Goal: Task Accomplishment & Management: Use online tool/utility

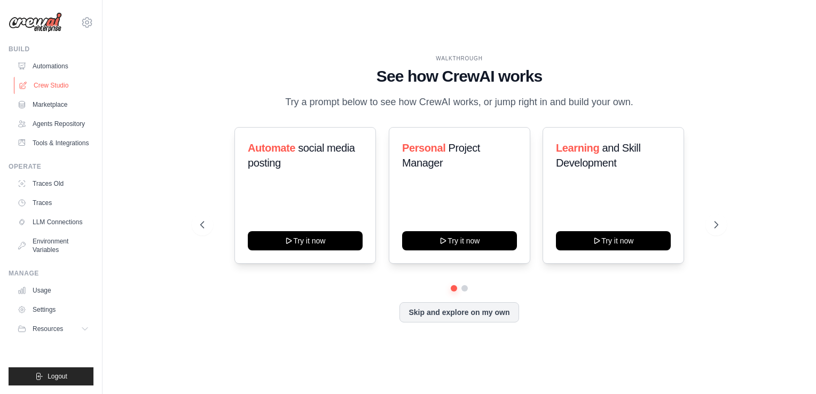
click at [41, 77] on link "Crew Studio" at bounding box center [54, 85] width 81 height 17
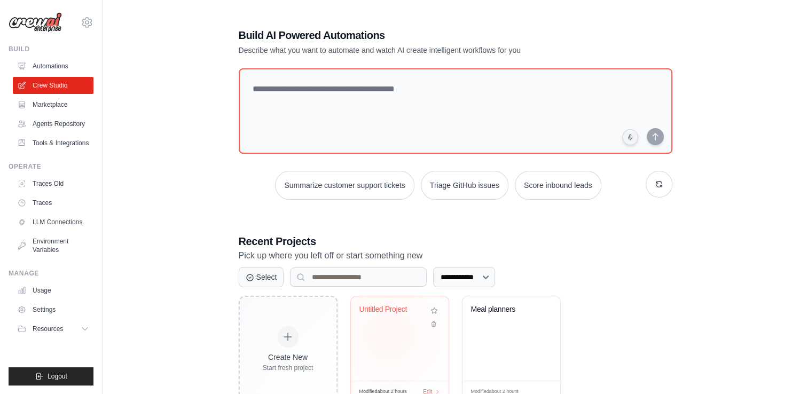
click at [389, 335] on div "Untitled Project" at bounding box center [400, 338] width 98 height 84
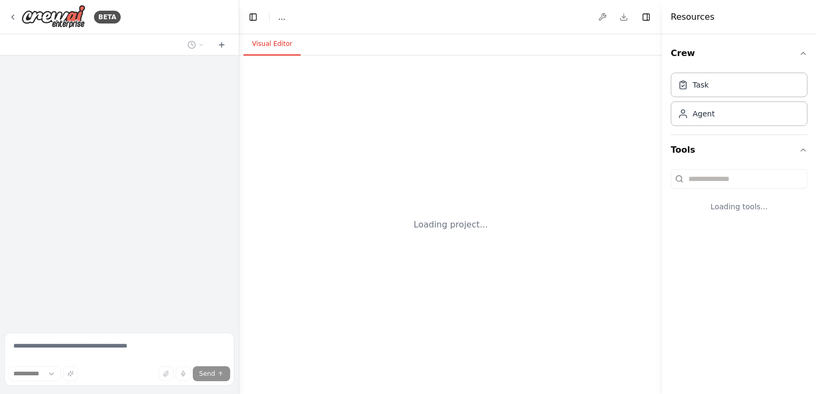
select select "****"
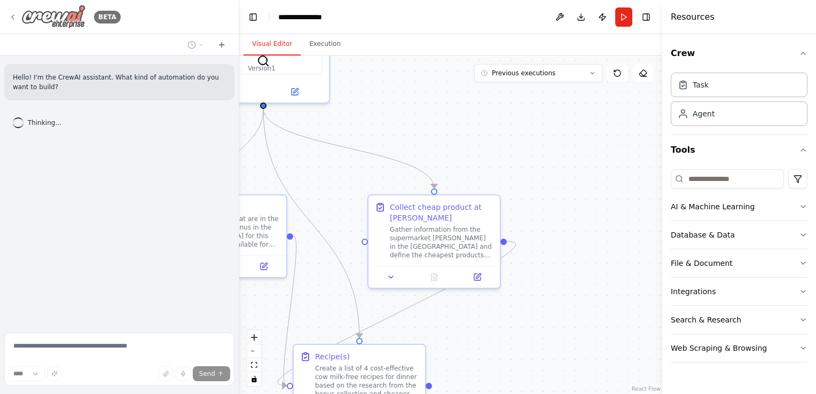
click at [11, 20] on icon at bounding box center [13, 17] width 9 height 9
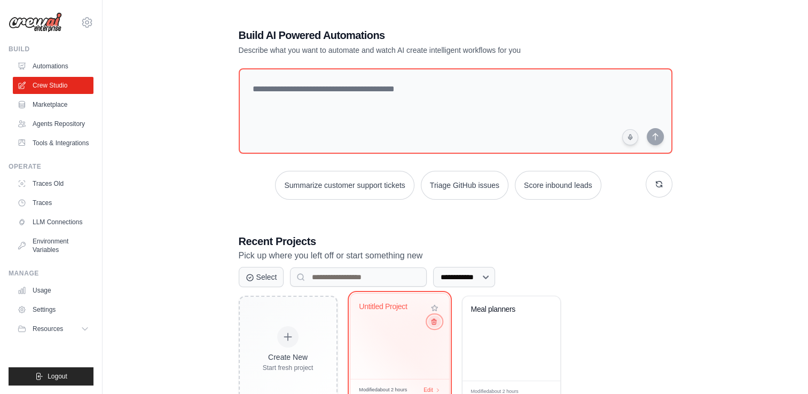
click at [431, 323] on icon at bounding box center [433, 321] width 7 height 7
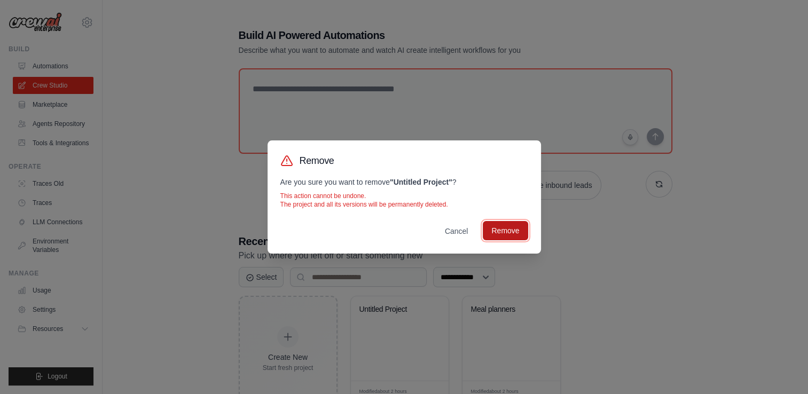
click at [498, 233] on button "Remove" at bounding box center [505, 230] width 45 height 19
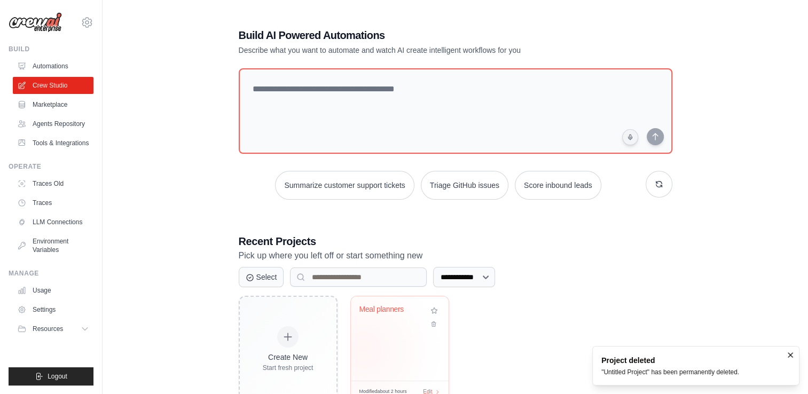
click at [363, 350] on div "Meal planners" at bounding box center [400, 338] width 98 height 84
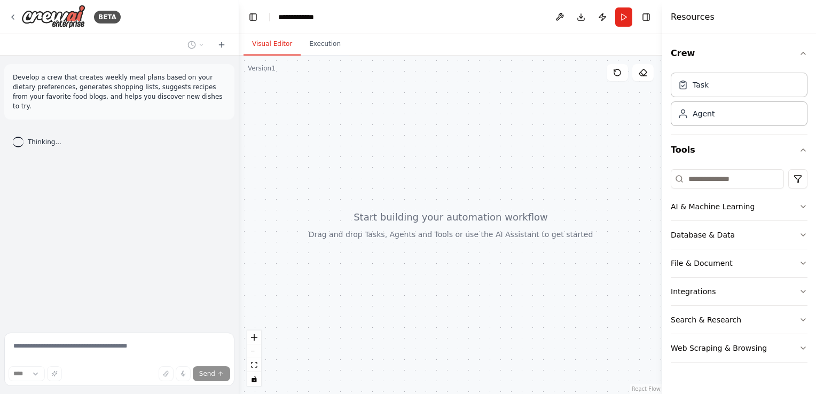
click at [165, 165] on div "Develop a crew that creates weekly meal plans based on your dietary preferences…" at bounding box center [119, 192] width 239 height 273
click at [218, 41] on icon at bounding box center [221, 45] width 9 height 9
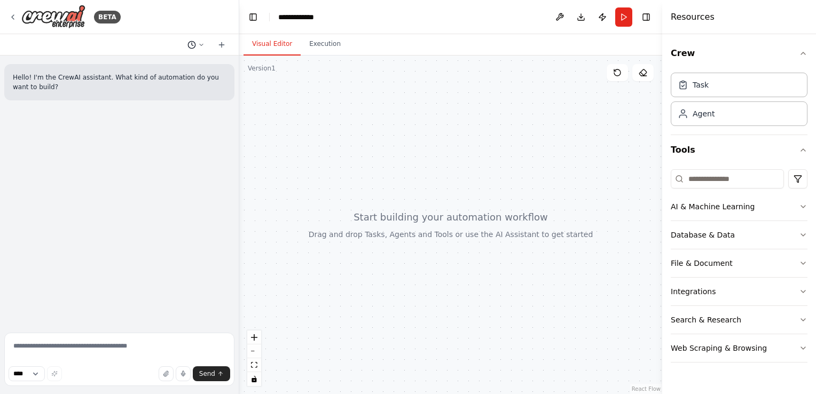
click at [198, 43] on button at bounding box center [196, 44] width 26 height 13
click at [146, 84] on span "Develop a crew that creates weekly meal plans based on your dietary preferences…" at bounding box center [154, 84] width 79 height 9
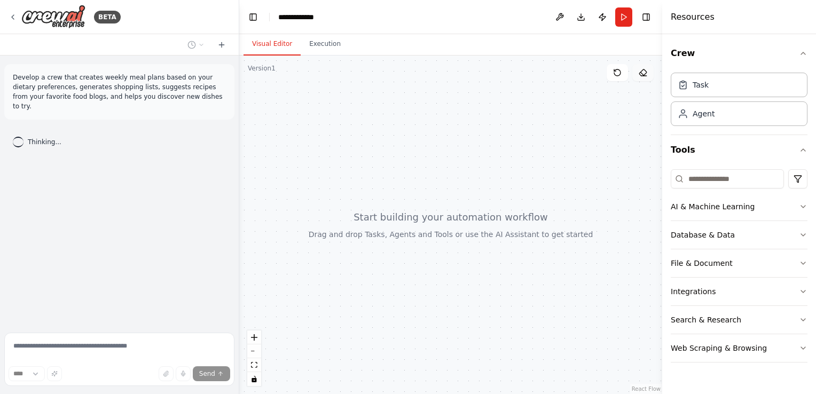
click at [638, 68] on button at bounding box center [642, 72] width 21 height 17
click at [597, 121] on div at bounding box center [450, 225] width 423 height 339
click at [619, 68] on icon at bounding box center [617, 72] width 9 height 9
click at [557, 16] on button at bounding box center [559, 16] width 17 height 19
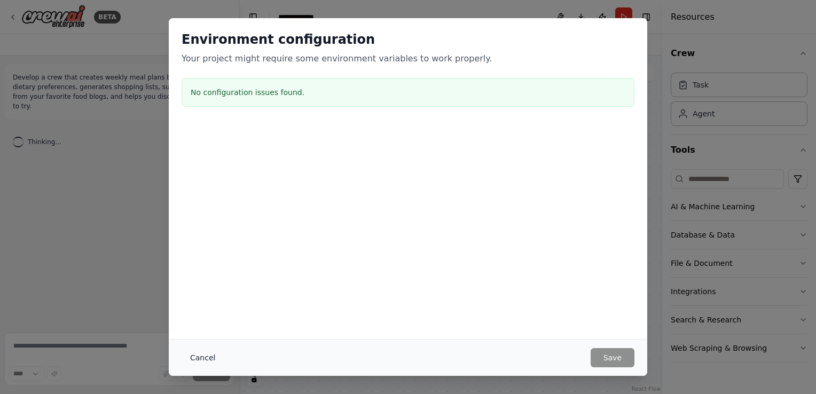
click at [203, 358] on button "Cancel" at bounding box center [203, 357] width 42 height 19
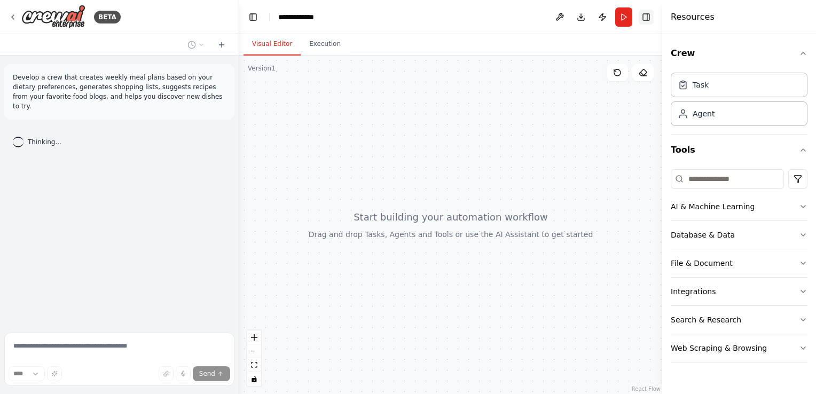
click at [646, 19] on button "Toggle Right Sidebar" at bounding box center [646, 17] width 15 height 15
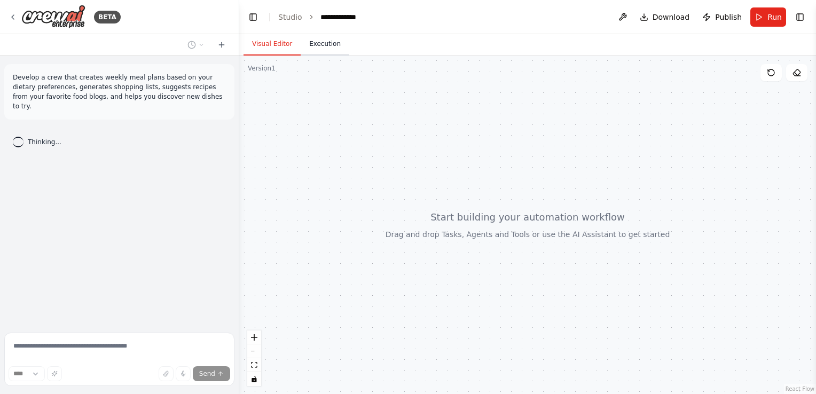
click at [332, 48] on button "Execution" at bounding box center [325, 44] width 49 height 22
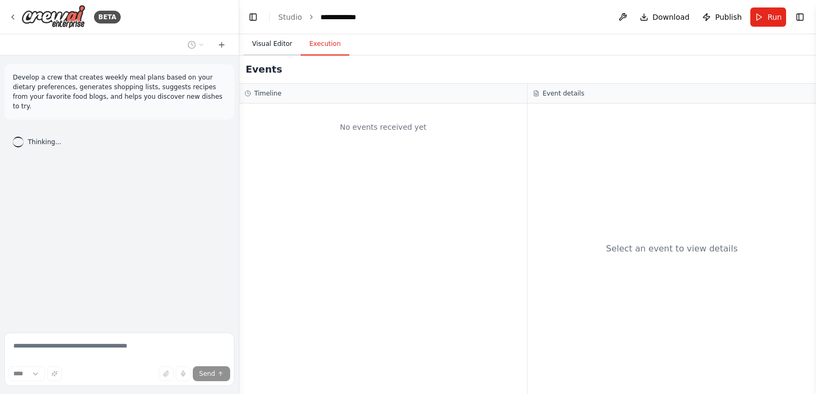
click at [292, 42] on button "Visual Editor" at bounding box center [272, 44] width 57 height 22
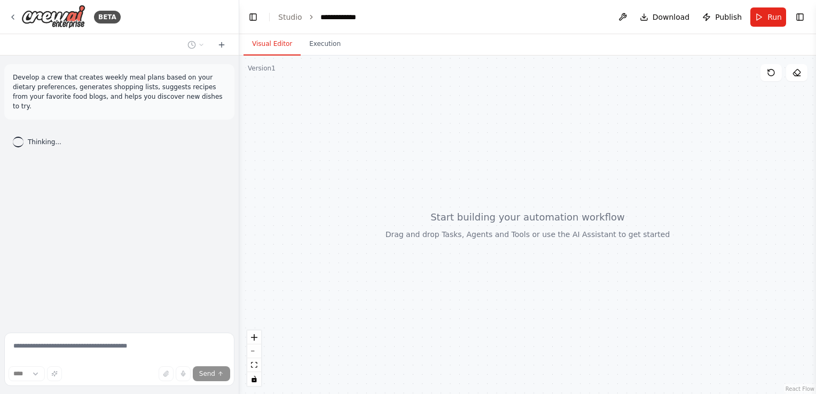
click at [138, 305] on div "Develop a crew that creates weekly meal plans based on your dietary preferences…" at bounding box center [119, 192] width 239 height 273
click at [121, 80] on p "Develop a crew that creates weekly meal plans based on your dietary preferences…" at bounding box center [119, 92] width 213 height 38
drag, startPoint x: 121, startPoint y: 80, endPoint x: 118, endPoint y: 97, distance: 17.4
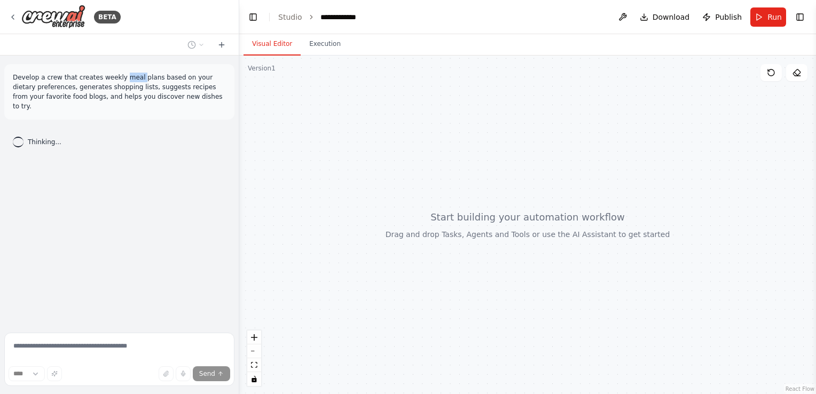
click at [118, 97] on p "Develop a crew that creates weekly meal plans based on your dietary preferences…" at bounding box center [119, 92] width 213 height 38
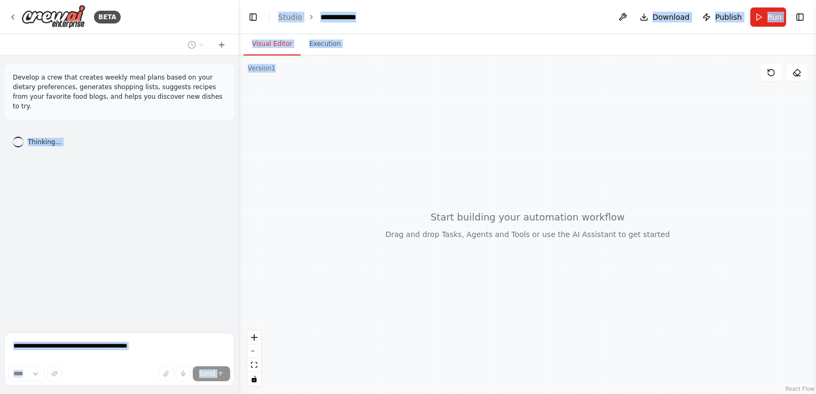
drag, startPoint x: 165, startPoint y: 96, endPoint x: -2, endPoint y: 72, distance: 168.9
click at [0, 72] on html "**********" at bounding box center [408, 197] width 816 height 394
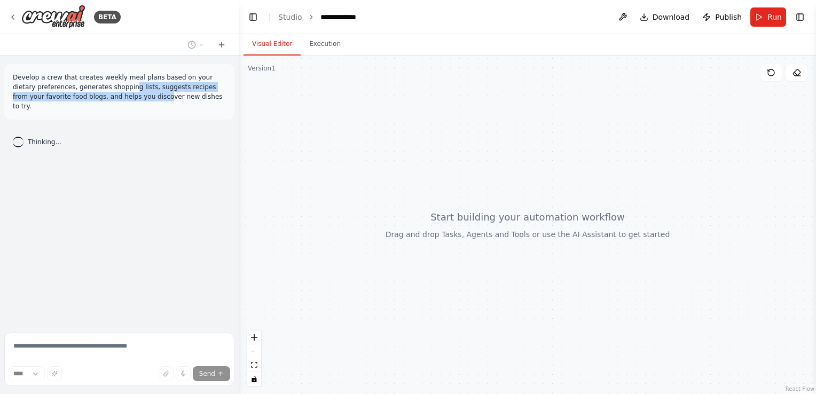
drag, startPoint x: -2, startPoint y: 72, endPoint x: 101, endPoint y: 92, distance: 105.1
click at [101, 92] on p "Develop a crew that creates weekly meal plans based on your dietary preferences…" at bounding box center [119, 92] width 213 height 38
drag, startPoint x: 101, startPoint y: 92, endPoint x: 199, endPoint y: 80, distance: 99.0
click at [201, 84] on p "Develop a crew that creates weekly meal plans based on your dietary preferences…" at bounding box center [119, 92] width 213 height 38
click at [135, 99] on p "Develop a crew that creates weekly meal plans based on your dietary preferences…" at bounding box center [119, 92] width 213 height 38
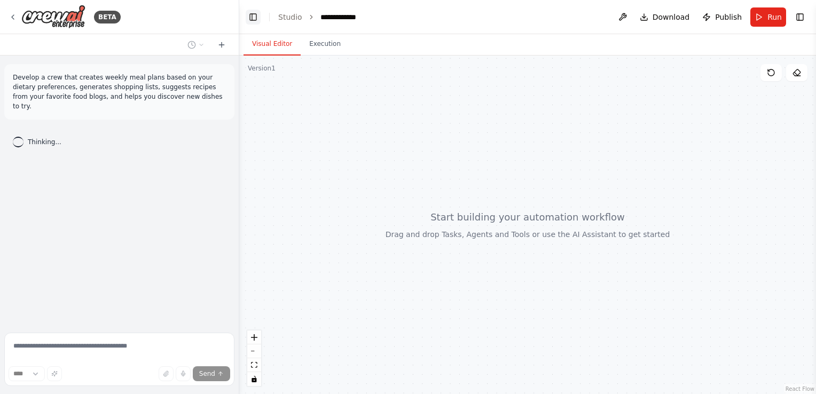
click at [253, 16] on button "Toggle Left Sidebar" at bounding box center [253, 17] width 15 height 15
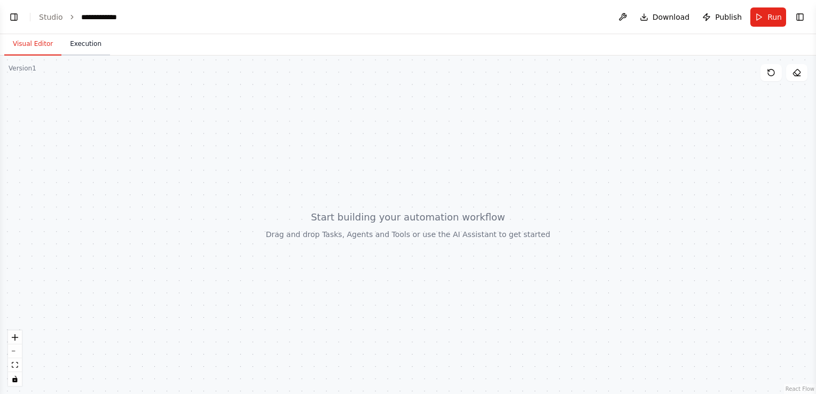
click at [80, 48] on button "Execution" at bounding box center [85, 44] width 49 height 22
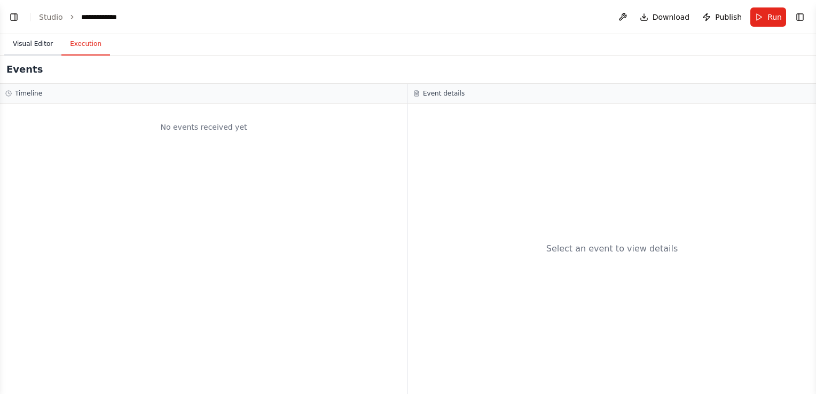
click at [28, 44] on button "Visual Editor" at bounding box center [32, 44] width 57 height 22
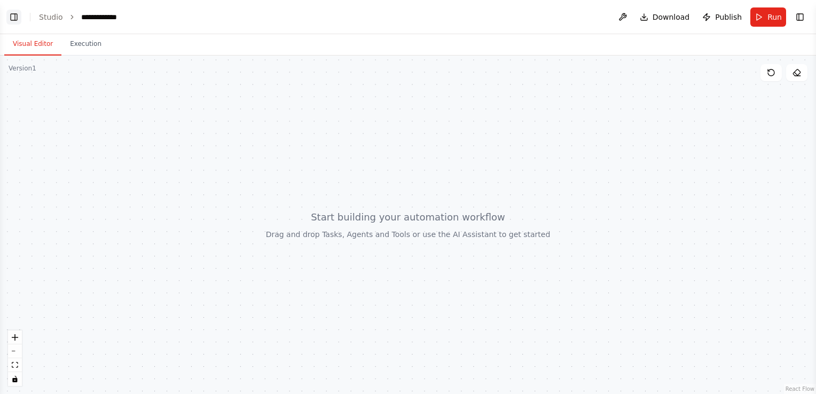
click at [14, 19] on button "Toggle Left Sidebar" at bounding box center [13, 17] width 15 height 15
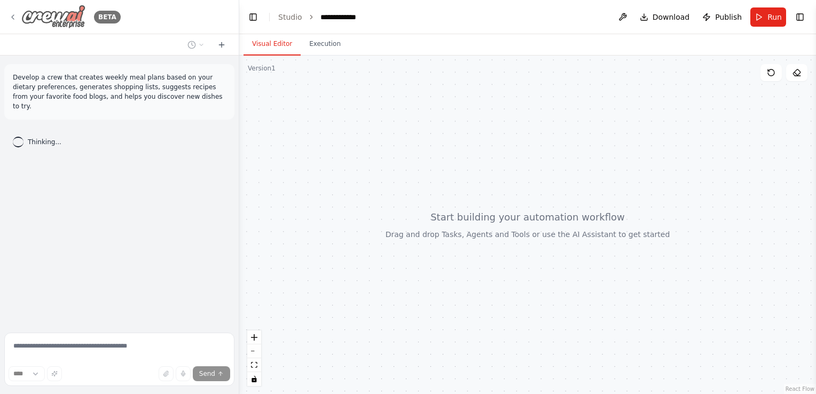
click at [11, 18] on icon at bounding box center [13, 17] width 9 height 9
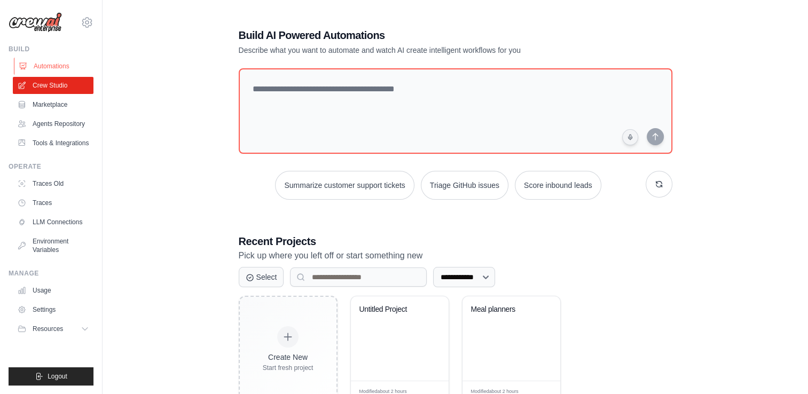
click at [35, 62] on link "Automations" at bounding box center [54, 66] width 81 height 17
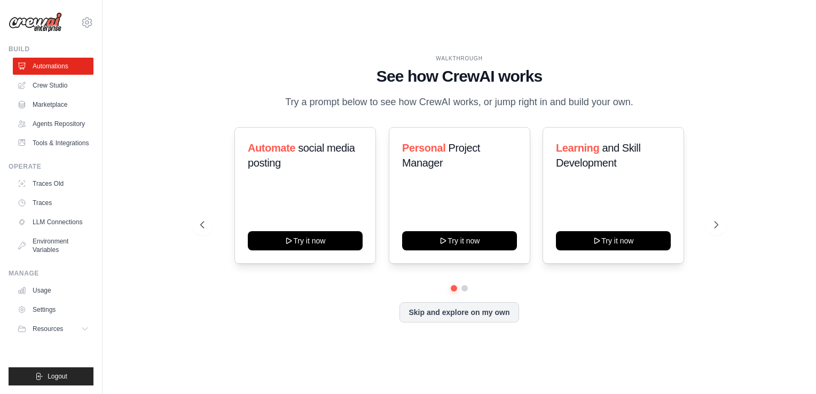
click at [37, 72] on link "Automations" at bounding box center [53, 66] width 81 height 17
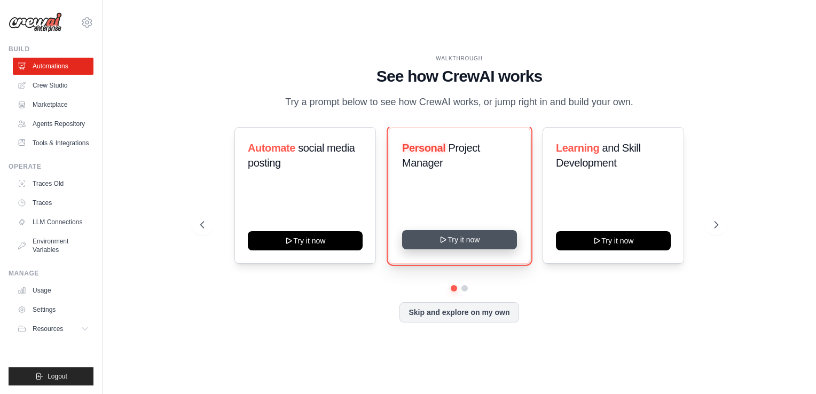
click at [457, 240] on button "Try it now" at bounding box center [459, 239] width 115 height 19
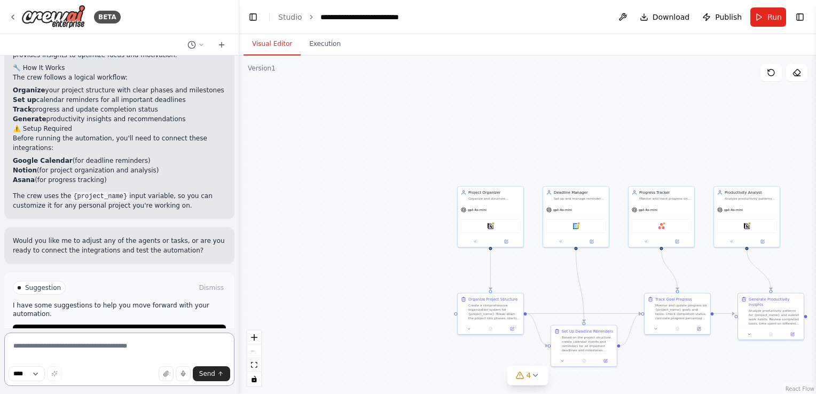
scroll to position [949, 0]
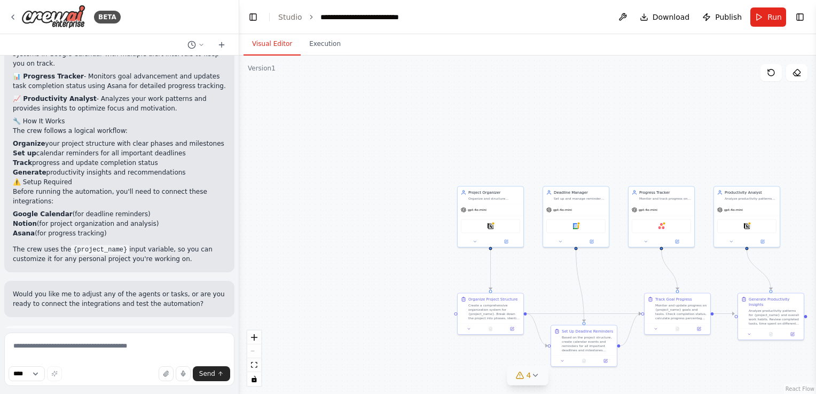
click at [525, 380] on div "4" at bounding box center [523, 375] width 15 height 11
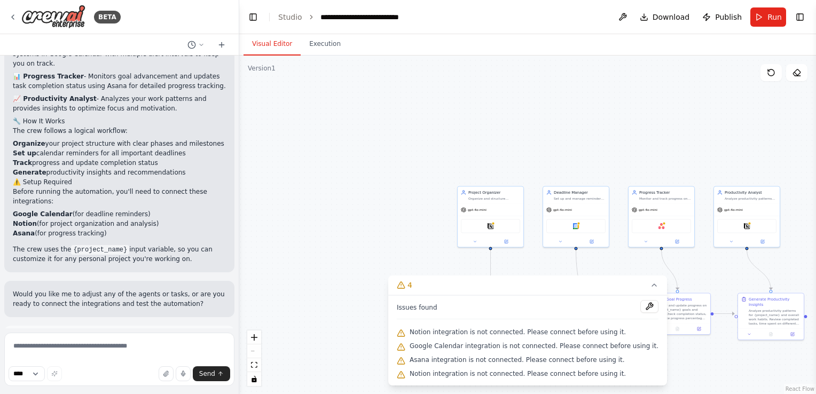
click at [474, 331] on span "Notion integration is not connected. Please connect before using it." at bounding box center [518, 332] width 216 height 9
click at [274, 109] on div ".deletable-edge-delete-btn { width: 20px; height: 20px; border: 0px solid #ffff…" at bounding box center [527, 225] width 577 height 339
click at [15, 13] on icon at bounding box center [13, 17] width 9 height 9
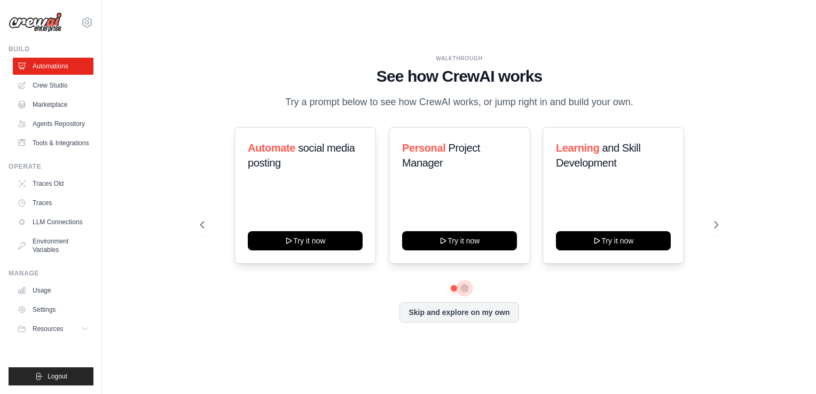
click at [467, 287] on button at bounding box center [464, 288] width 9 height 9
click at [32, 93] on link "Crew Studio" at bounding box center [54, 85] width 81 height 17
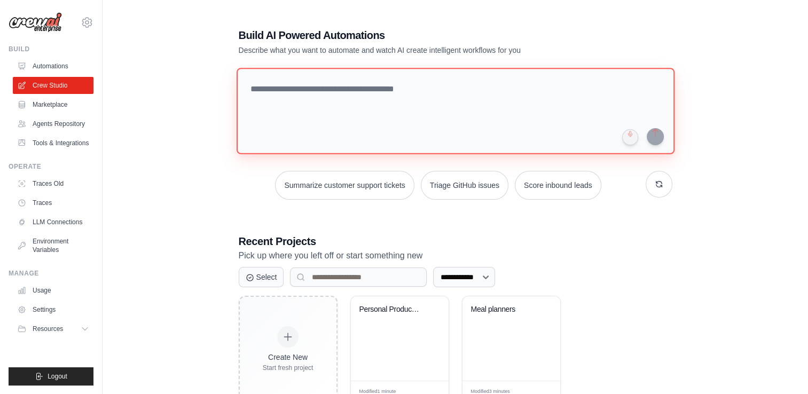
click at [390, 100] on textarea at bounding box center [455, 111] width 438 height 87
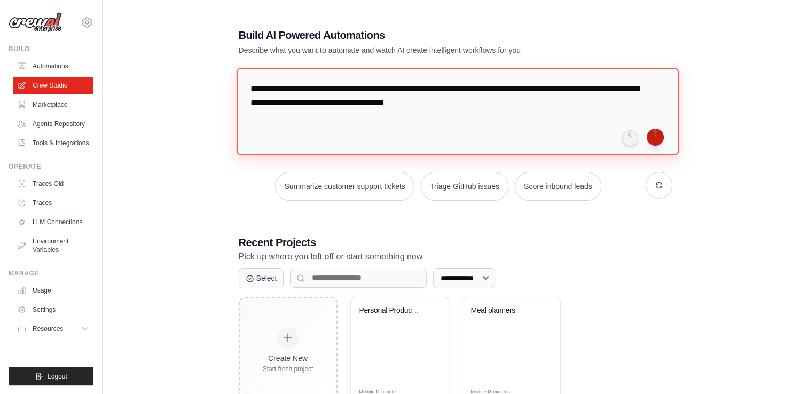
type textarea "**********"
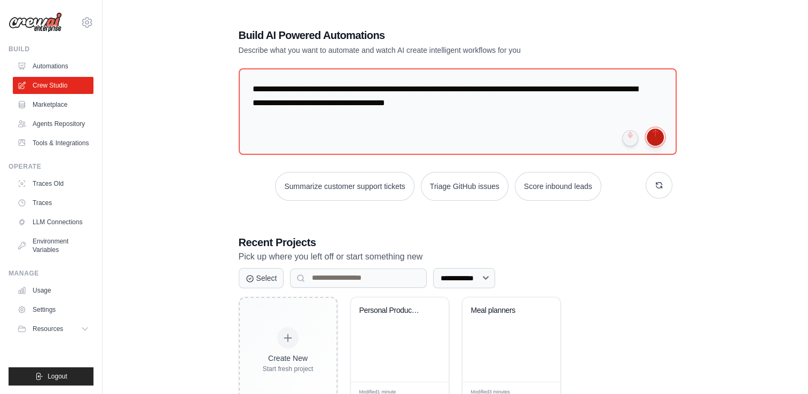
click at [649, 134] on button "submit" at bounding box center [655, 137] width 17 height 17
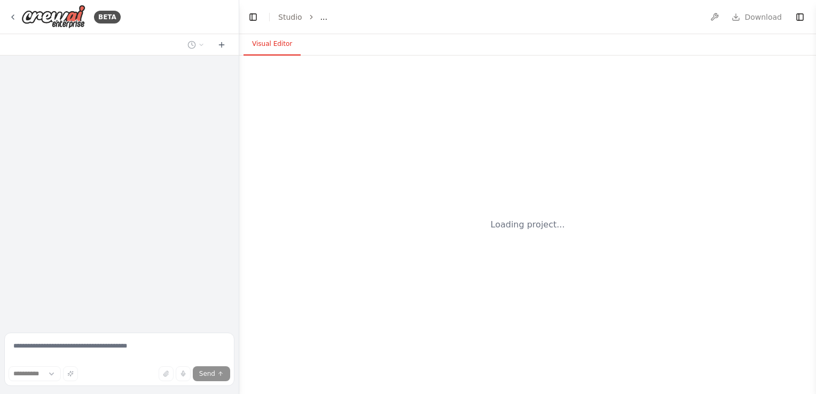
select select "****"
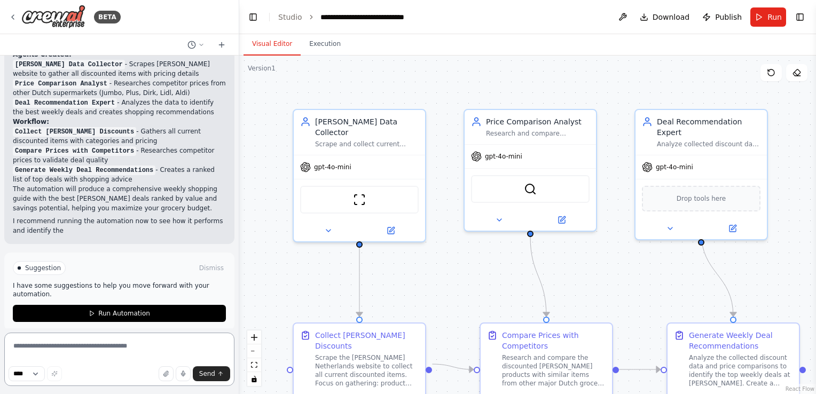
scroll to position [812, 0]
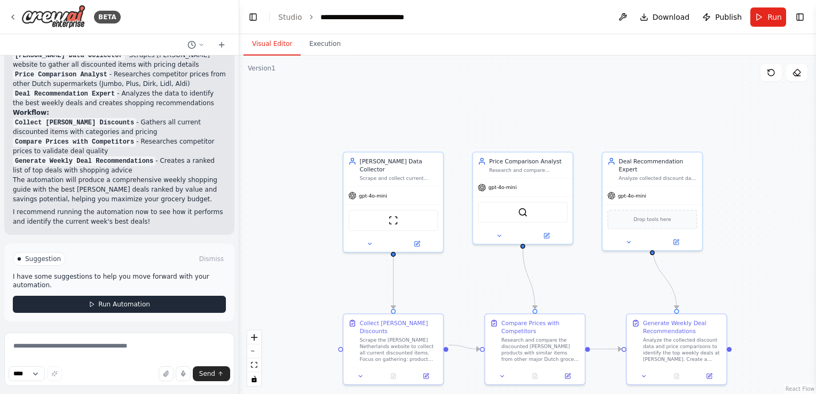
click at [108, 306] on span "Run Automation" at bounding box center [124, 304] width 52 height 9
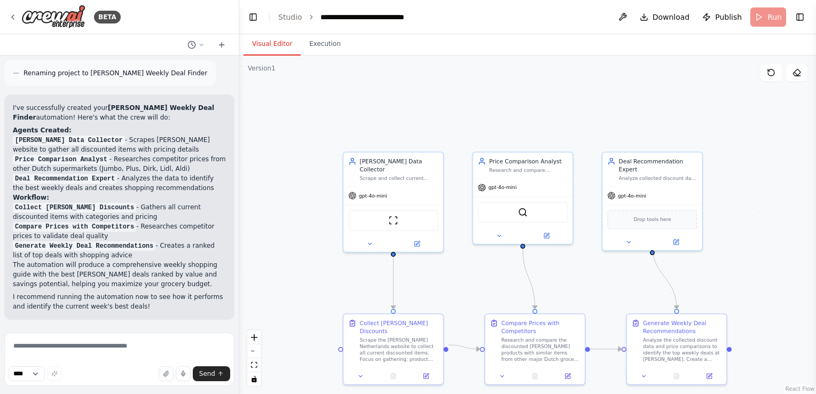
scroll to position [726, 0]
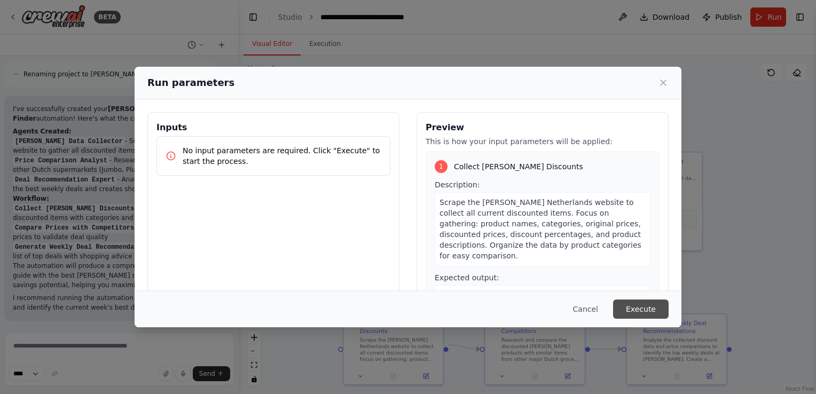
click at [654, 307] on button "Execute" at bounding box center [641, 309] width 56 height 19
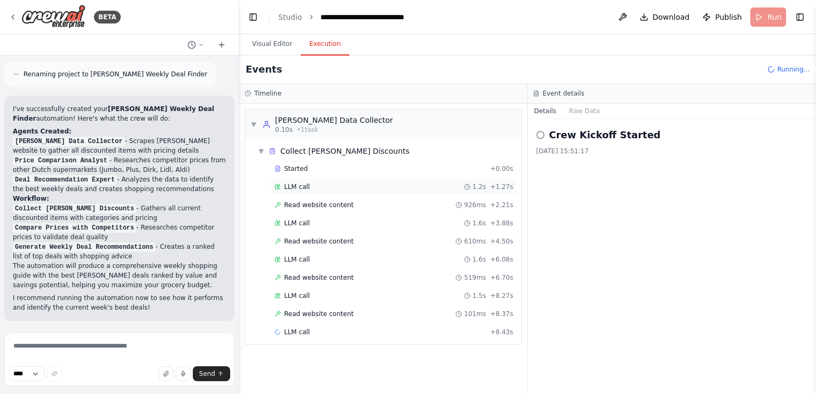
click at [342, 192] on div "LLM call 1.2s + 1.27s" at bounding box center [394, 187] width 246 height 16
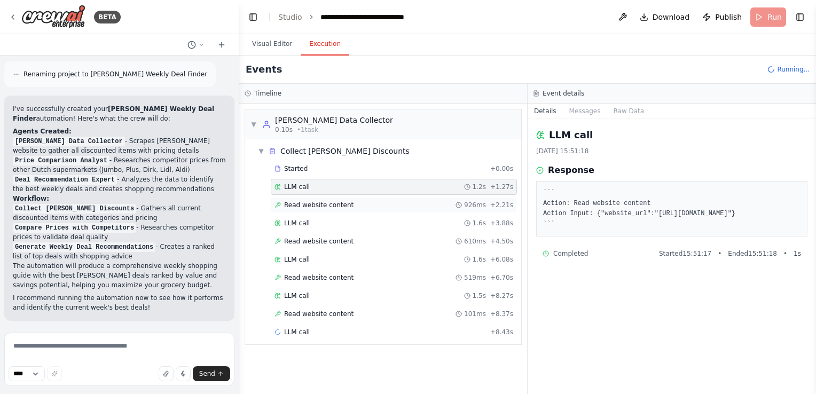
click at [342, 201] on span "Read website content" at bounding box center [318, 205] width 69 height 9
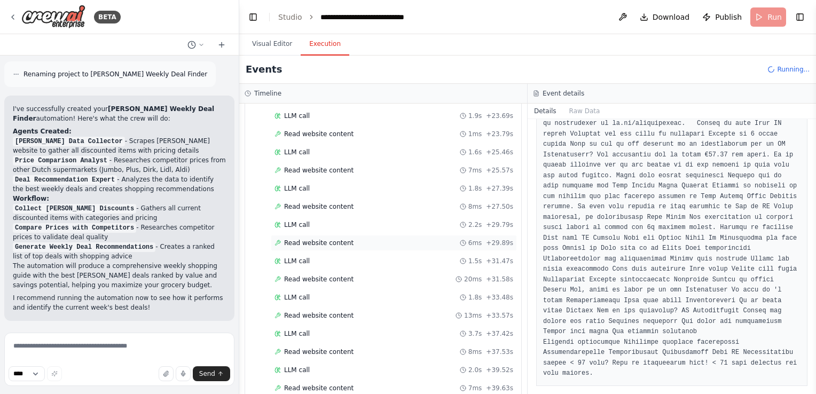
scroll to position [426, 0]
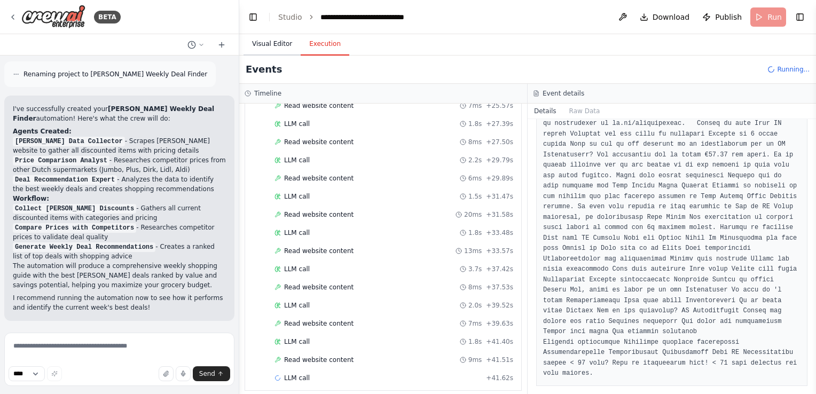
click at [263, 45] on button "Visual Editor" at bounding box center [272, 44] width 57 height 22
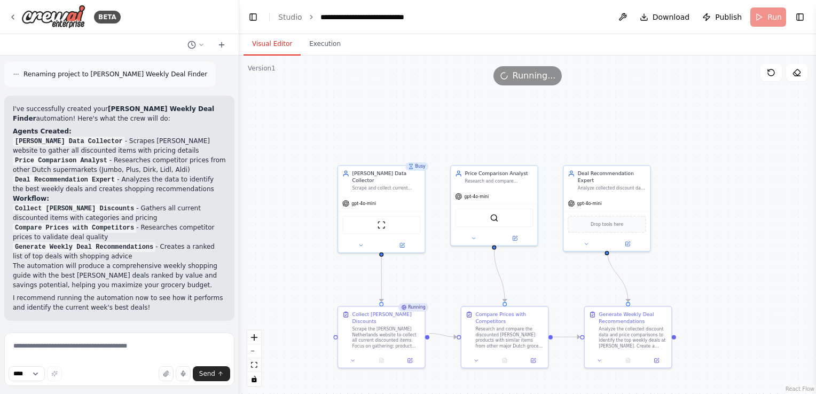
click at [316, 57] on div ".deletable-edge-delete-btn { width: 20px; height: 20px; border: 0px solid #ffff…" at bounding box center [527, 225] width 577 height 339
click at [317, 52] on button "Execution" at bounding box center [325, 44] width 49 height 22
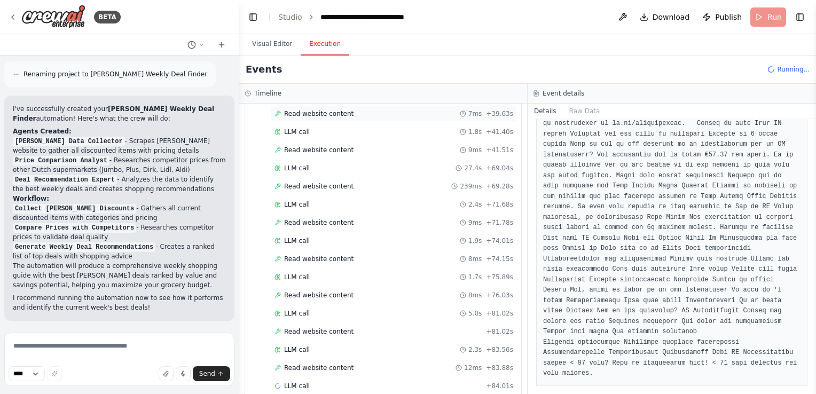
scroll to position [641, 0]
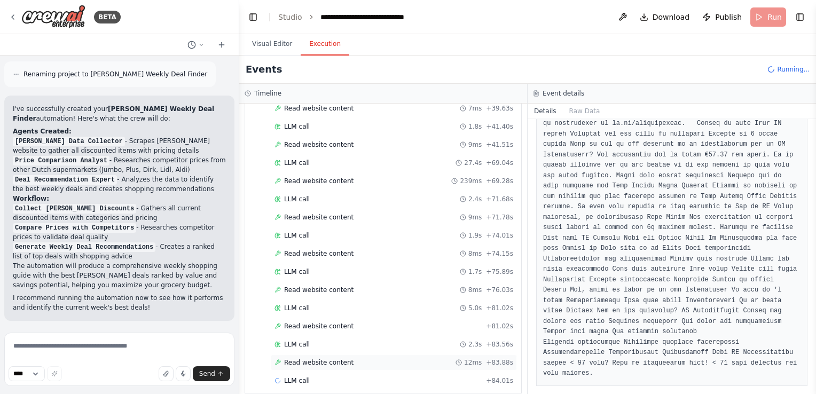
click at [372, 358] on div "Read website content 12ms + 83.88s" at bounding box center [394, 362] width 239 height 9
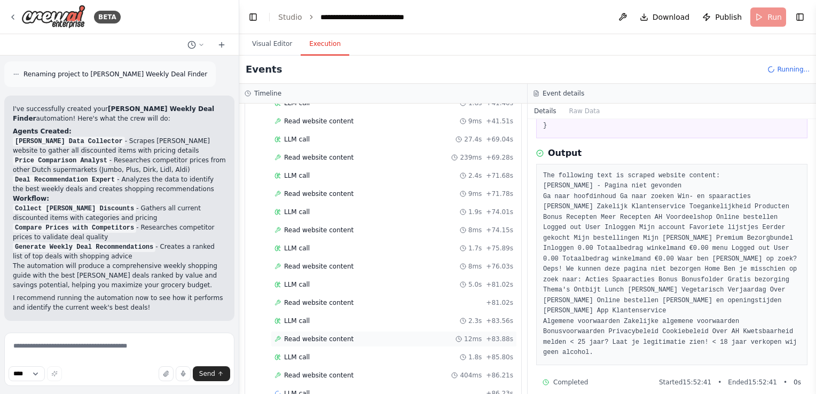
scroll to position [677, 0]
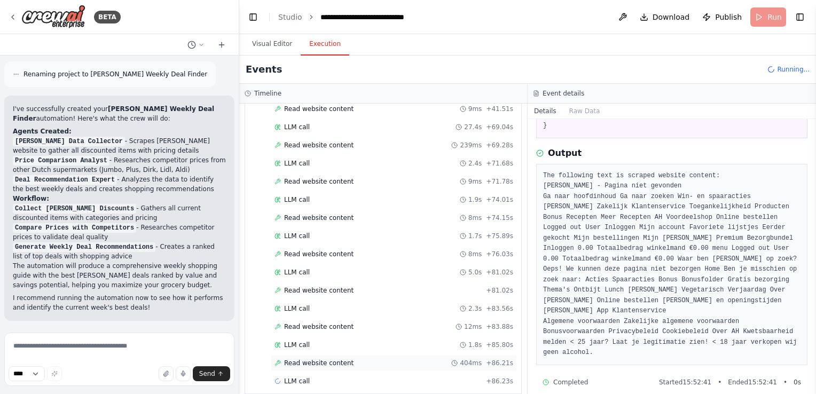
click at [367, 359] on div "Read website content 404ms + 86.21s" at bounding box center [394, 363] width 239 height 9
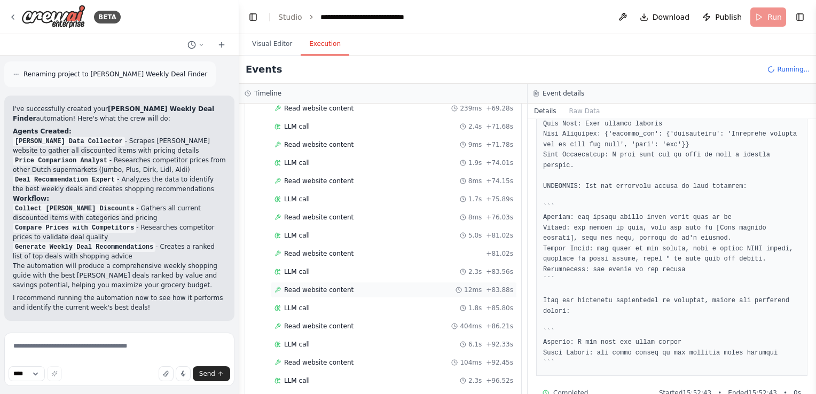
scroll to position [828, 0]
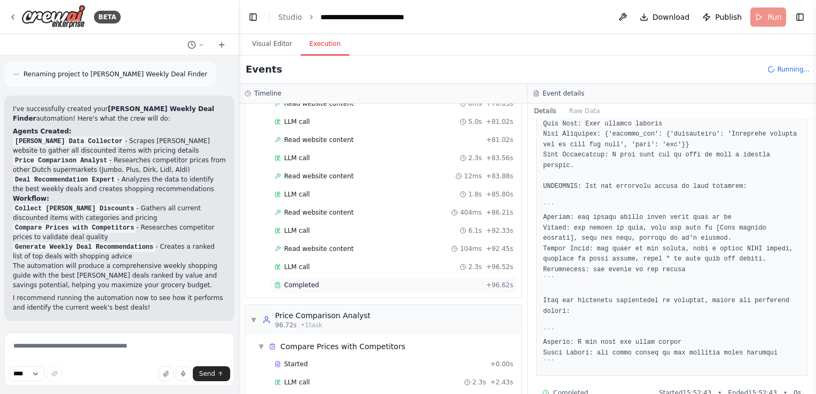
click at [367, 281] on div "Completed" at bounding box center [378, 285] width 207 height 9
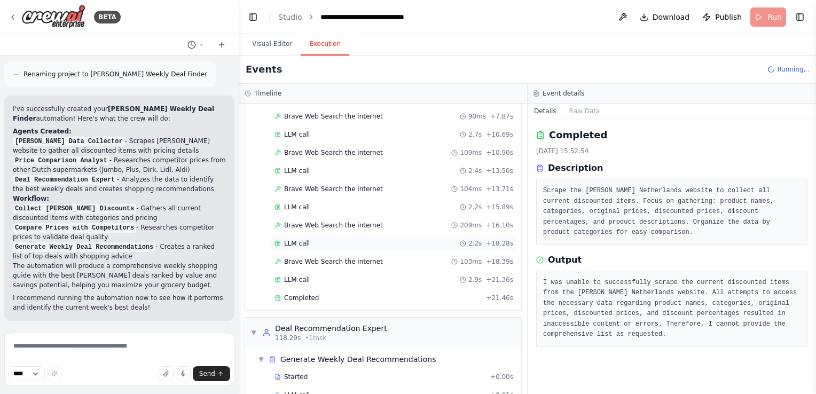
scroll to position [1194, 0]
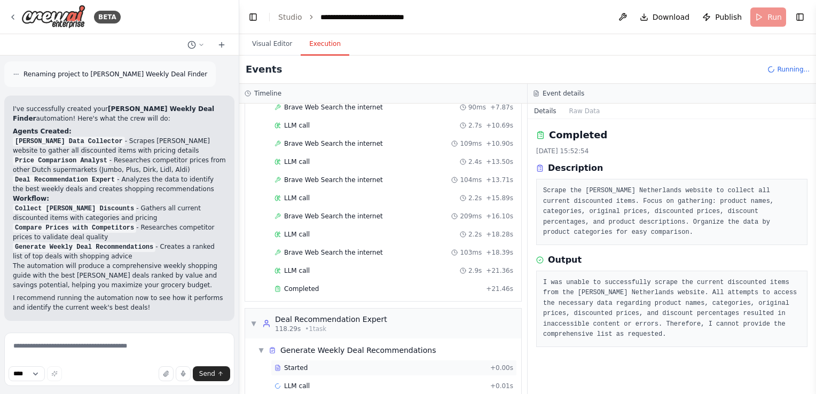
click at [301, 364] on span "Started" at bounding box center [296, 368] width 24 height 9
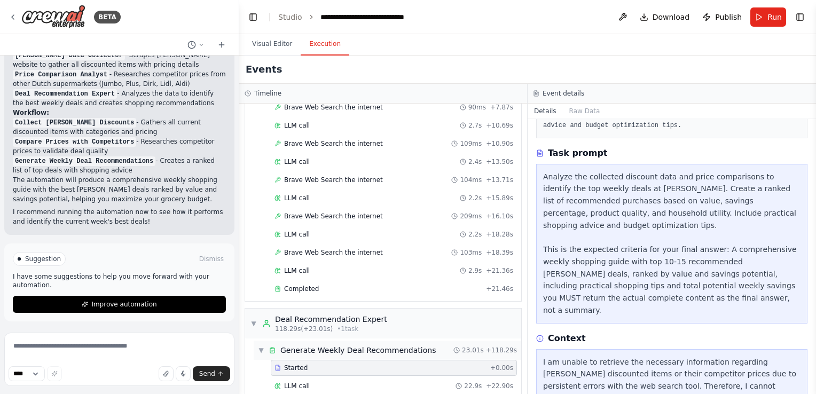
scroll to position [1211, 0]
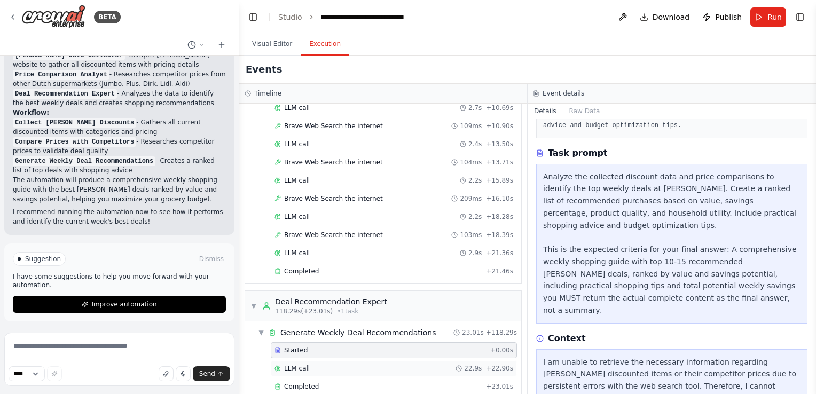
click at [380, 361] on div "LLM call 22.9s + 22.90s" at bounding box center [394, 369] width 246 height 16
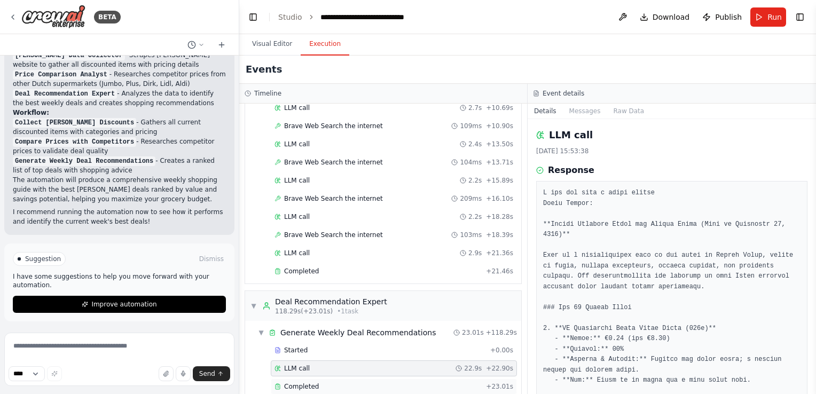
click at [381, 382] on div "Completed" at bounding box center [378, 386] width 207 height 9
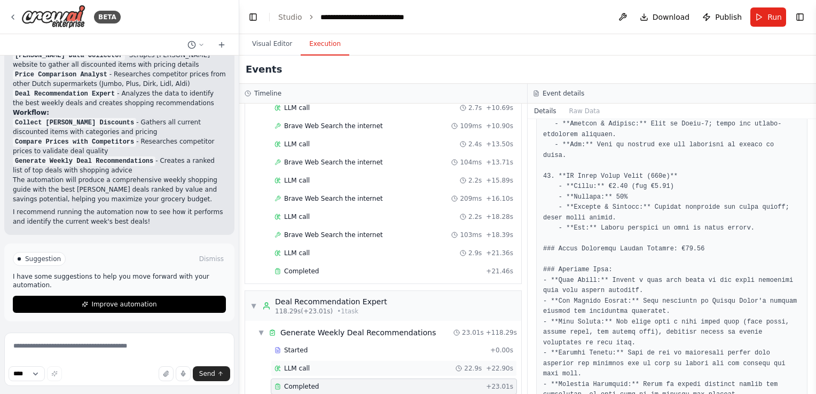
scroll to position [937, 0]
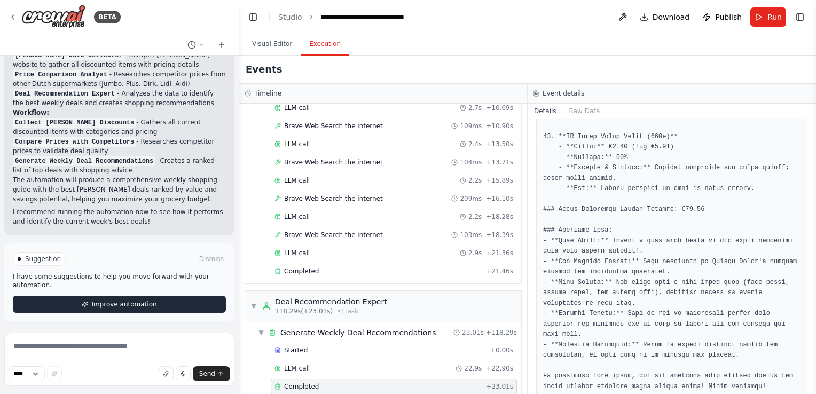
click at [160, 307] on button "Improve automation" at bounding box center [119, 304] width 213 height 17
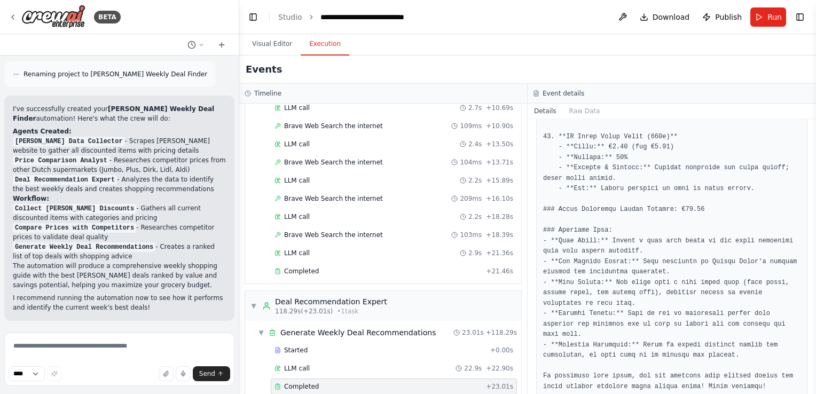
scroll to position [762, 0]
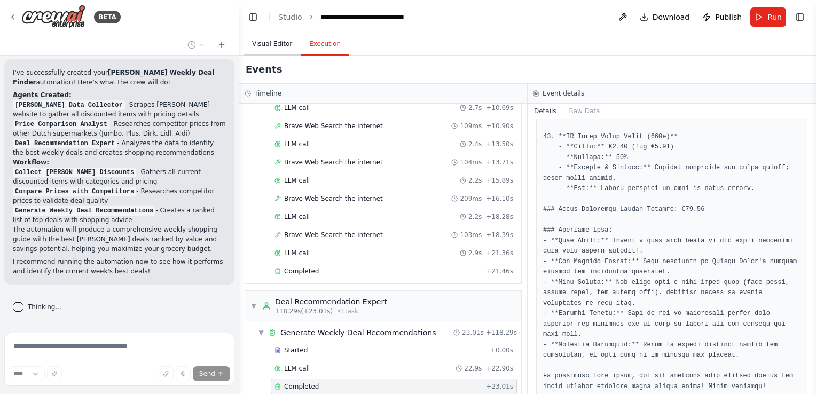
click at [259, 44] on button "Visual Editor" at bounding box center [272, 44] width 57 height 22
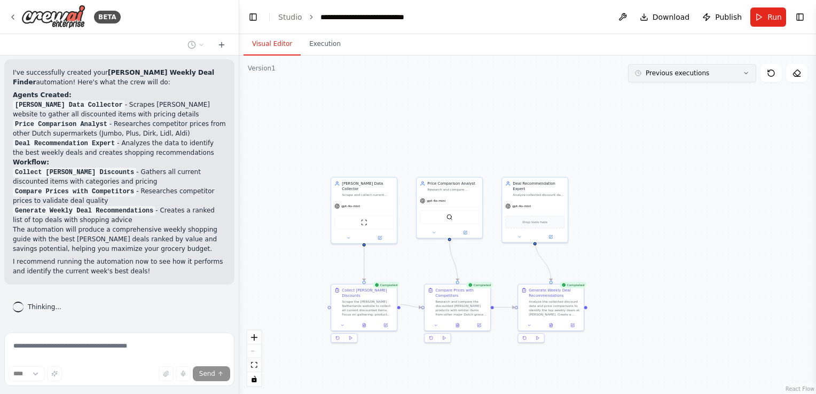
click at [741, 72] on button "Previous executions" at bounding box center [692, 73] width 128 height 18
click at [424, 138] on div ".deletable-edge-delete-btn { width: 20px; height: 20px; border: 0px solid #ffff…" at bounding box center [527, 225] width 577 height 339
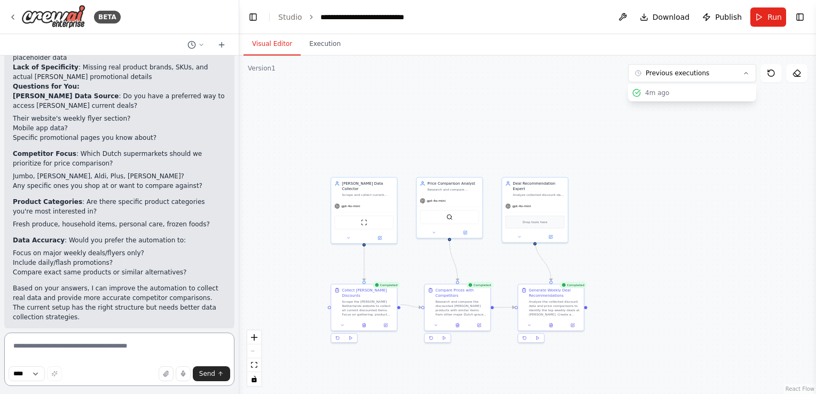
scroll to position [965, 0]
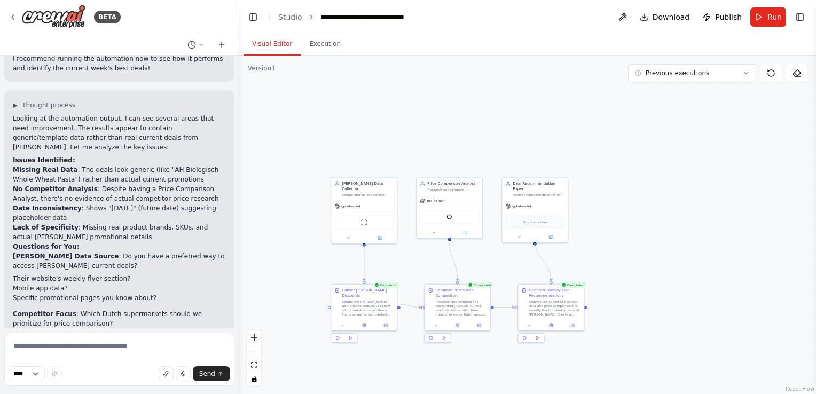
click at [97, 207] on li "Date Inconsistency : Shows "September 25, 2025" (future date) suggesting placeh…" at bounding box center [119, 212] width 213 height 19
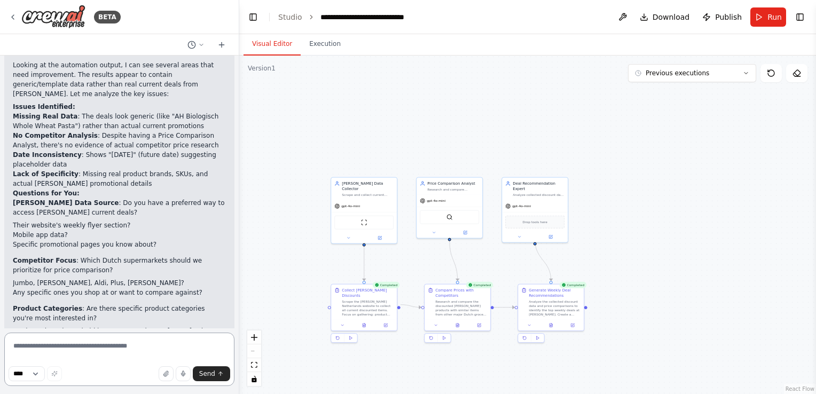
click at [81, 349] on textarea at bounding box center [119, 359] width 230 height 53
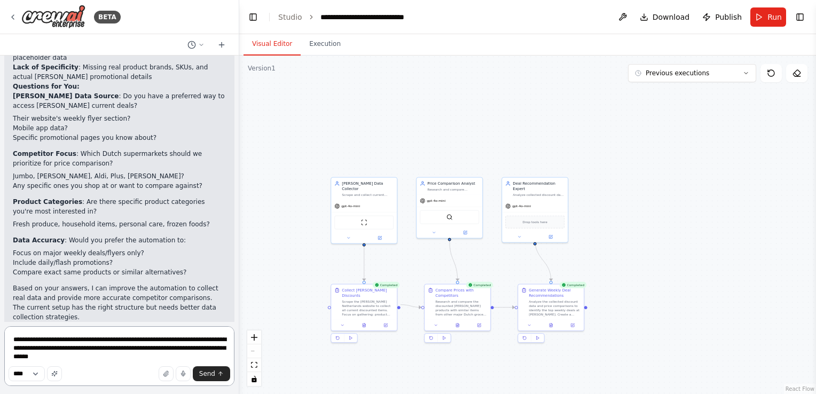
scroll to position [1132, 0]
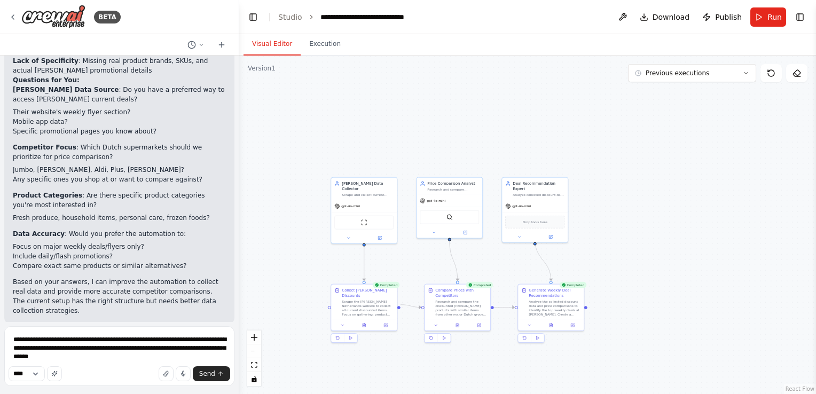
click at [13, 265] on div "▶ Thought process Looking at the automation output, I can see several areas tha…" at bounding box center [119, 124] width 230 height 401
click at [91, 355] on textarea "**********" at bounding box center [119, 356] width 230 height 60
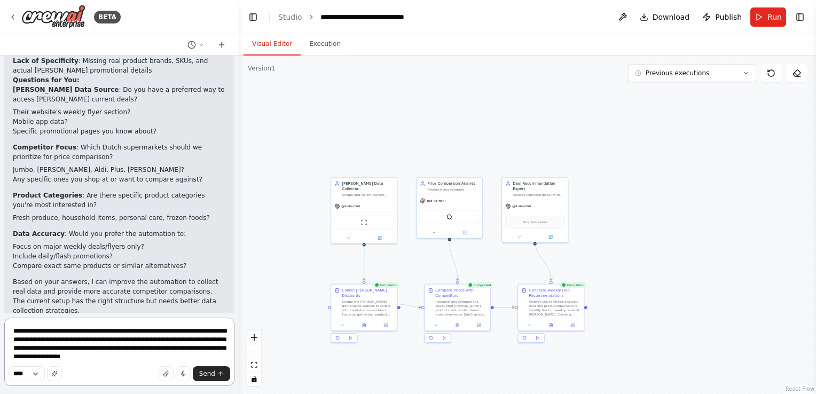
type textarea "**********"
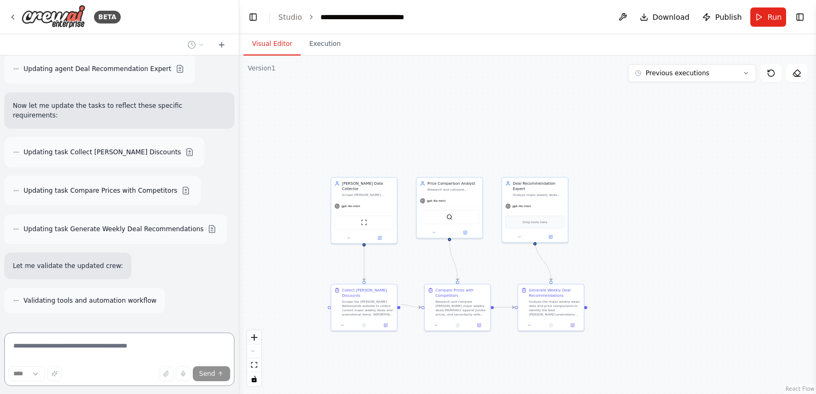
scroll to position [1852, 0]
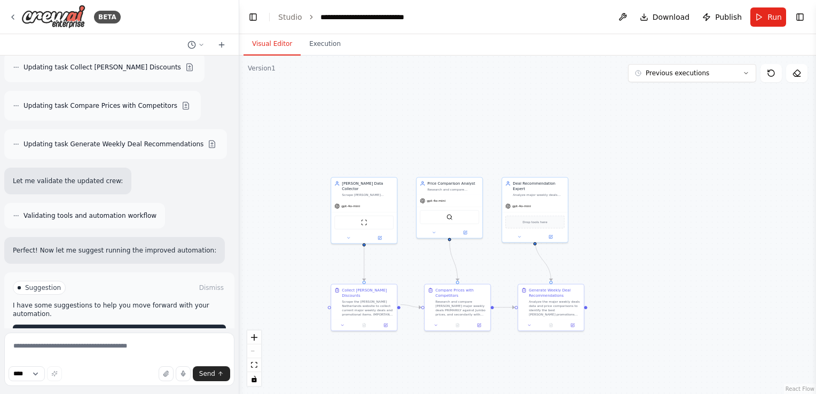
click at [122, 329] on span "Run Automation" at bounding box center [124, 333] width 52 height 9
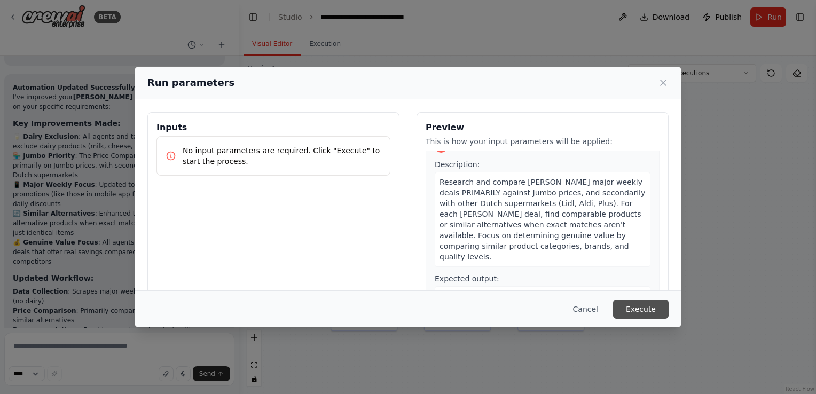
scroll to position [2060, 0]
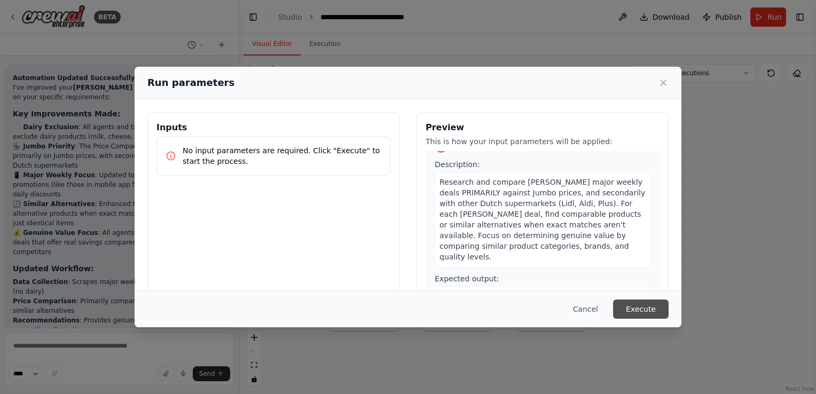
click at [648, 314] on button "Execute" at bounding box center [641, 309] width 56 height 19
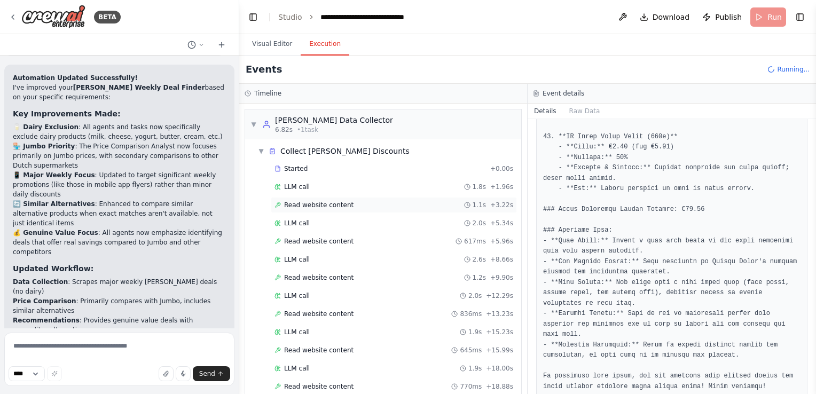
click at [340, 207] on span "Read website content" at bounding box center [318, 205] width 69 height 9
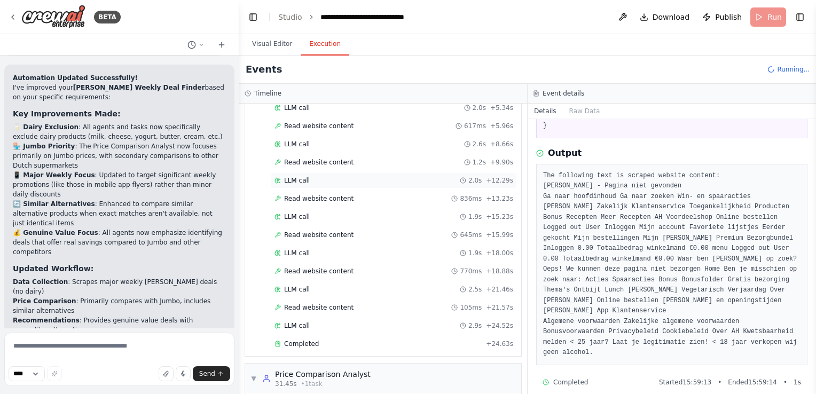
scroll to position [218, 0]
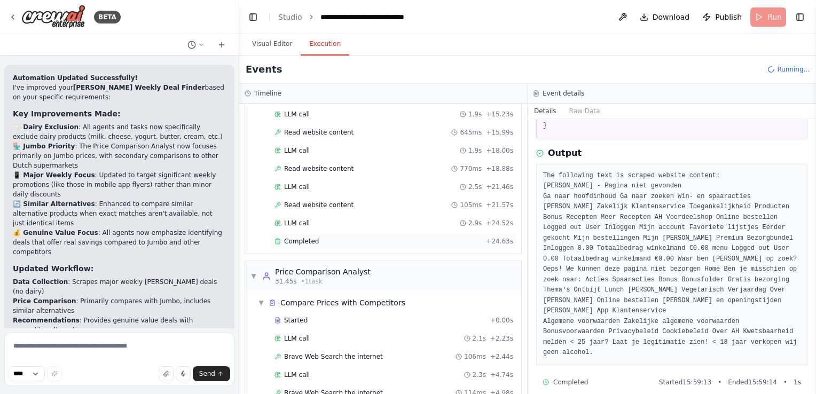
click at [309, 233] on div "Completed + 24.63s" at bounding box center [394, 241] width 246 height 16
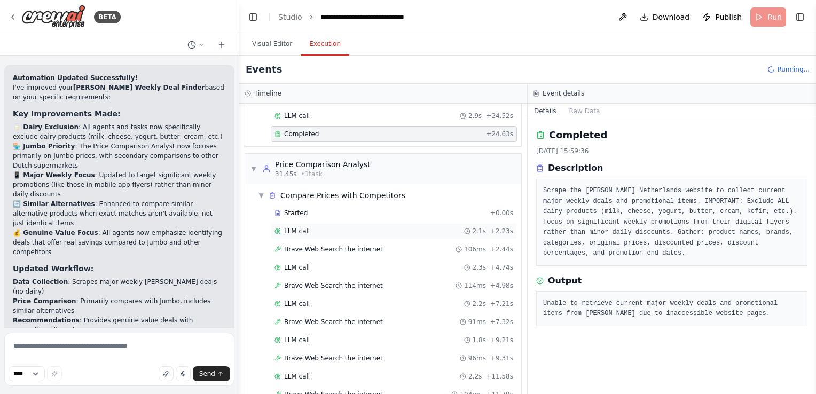
scroll to position [361, 0]
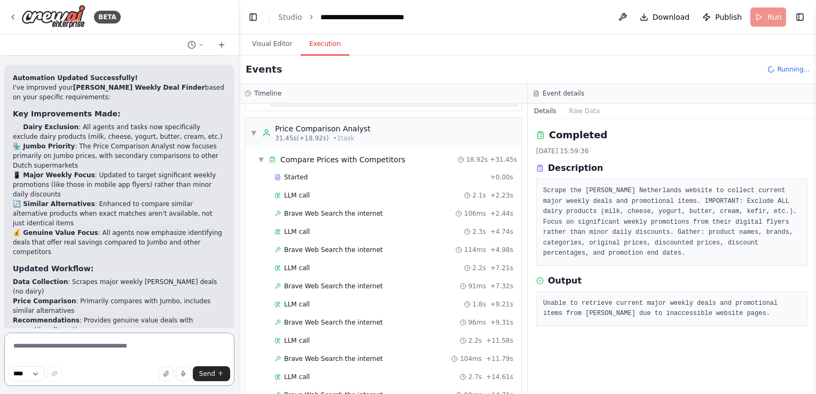
click at [54, 350] on textarea at bounding box center [119, 359] width 230 height 53
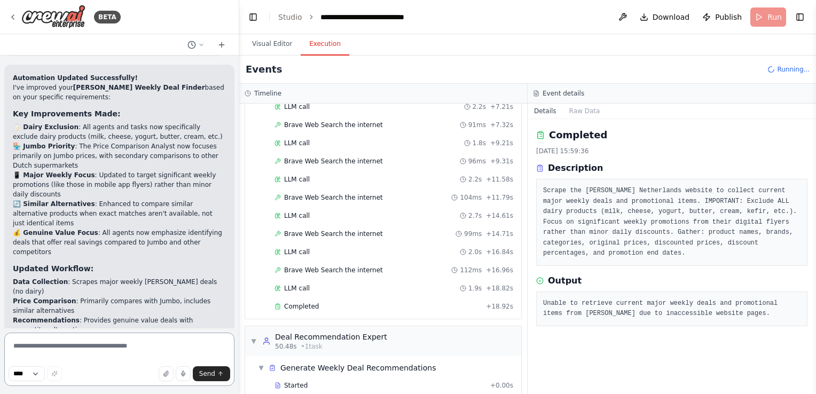
scroll to position [547, 0]
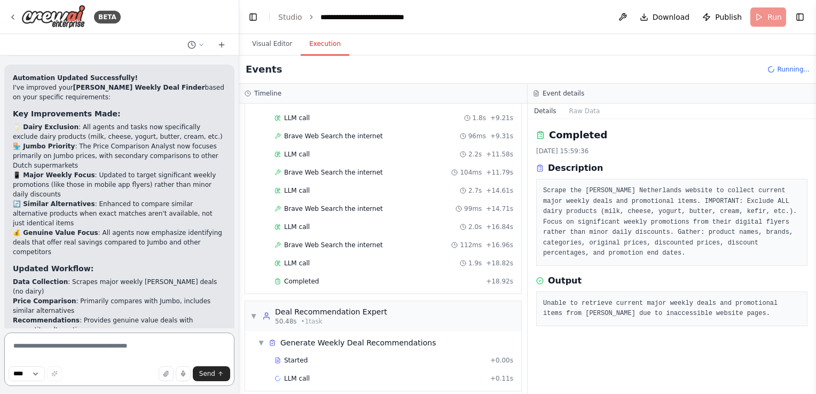
click at [49, 351] on textarea at bounding box center [119, 359] width 230 height 53
paste textarea "**********"
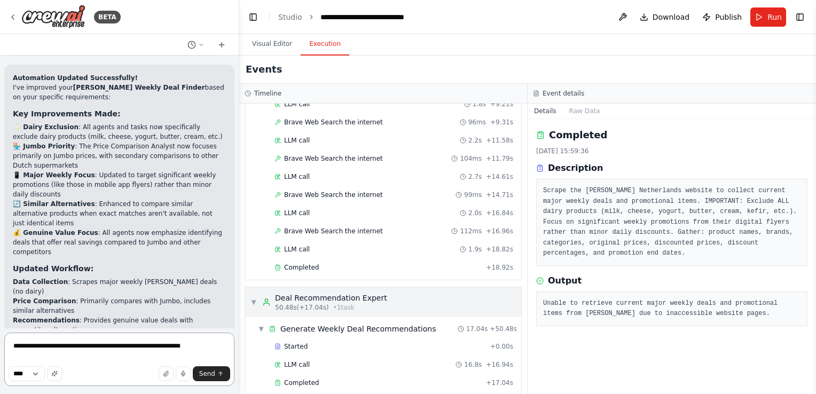
scroll to position [566, 0]
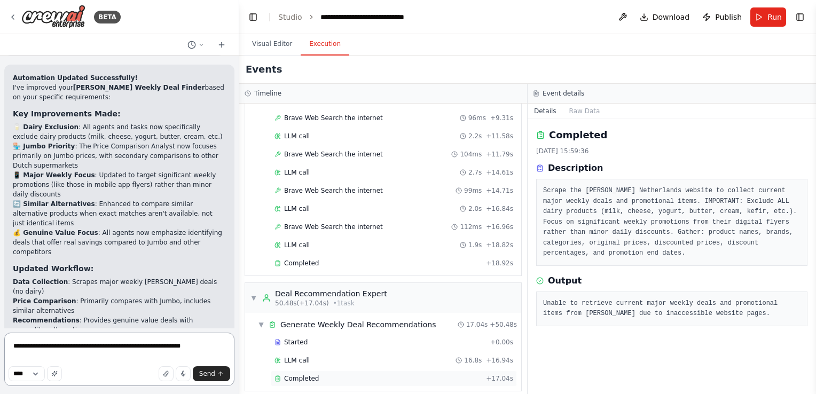
type textarea "**********"
click at [406, 374] on div "Completed" at bounding box center [378, 378] width 207 height 9
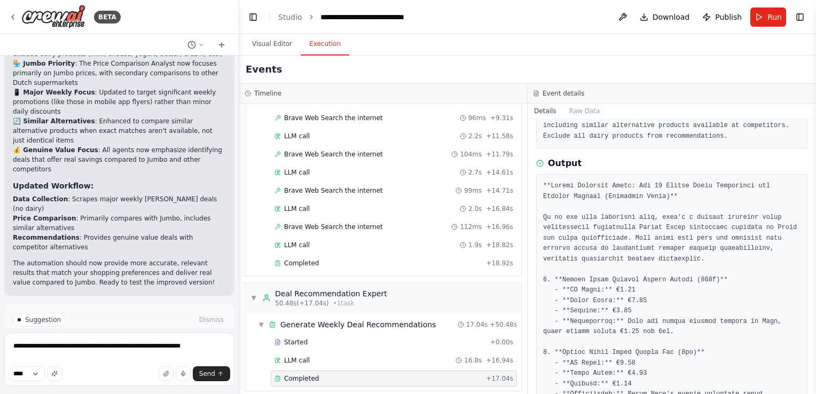
scroll to position [2147, 0]
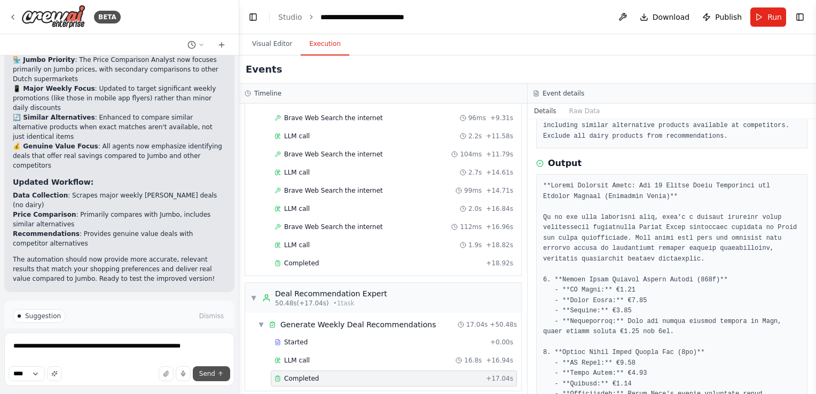
click at [217, 376] on button "Send" at bounding box center [211, 373] width 37 height 15
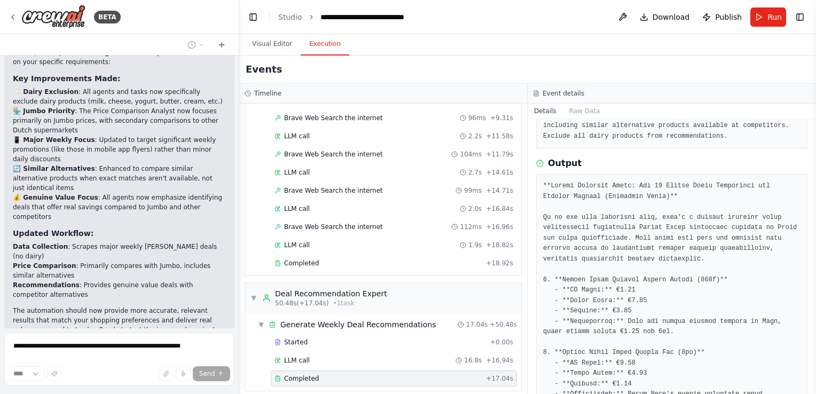
scroll to position [2132, 0]
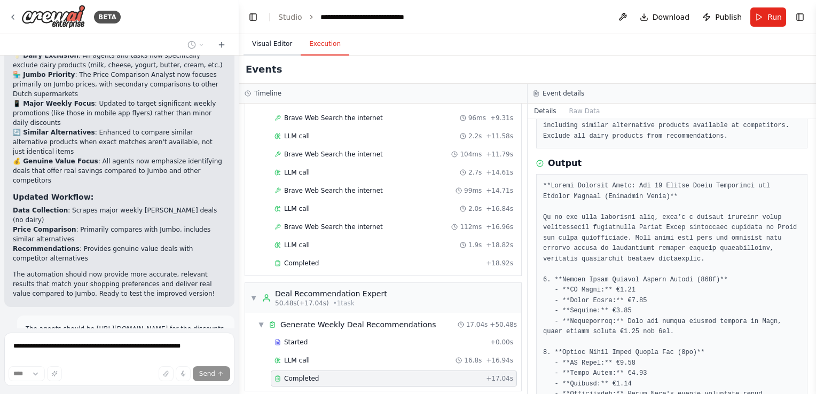
click at [267, 46] on button "Visual Editor" at bounding box center [272, 44] width 57 height 22
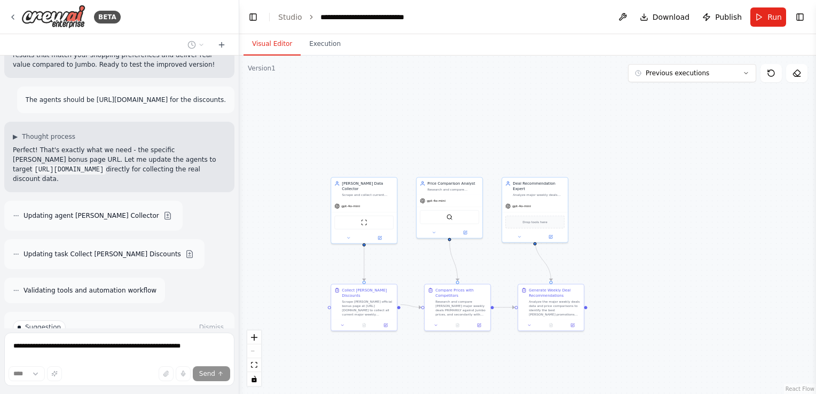
scroll to position [2408, 0]
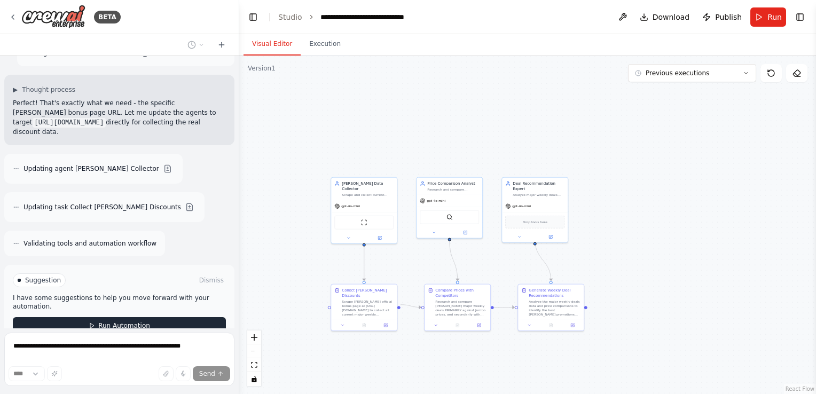
click at [155, 317] on button "Run Automation" at bounding box center [119, 325] width 213 height 17
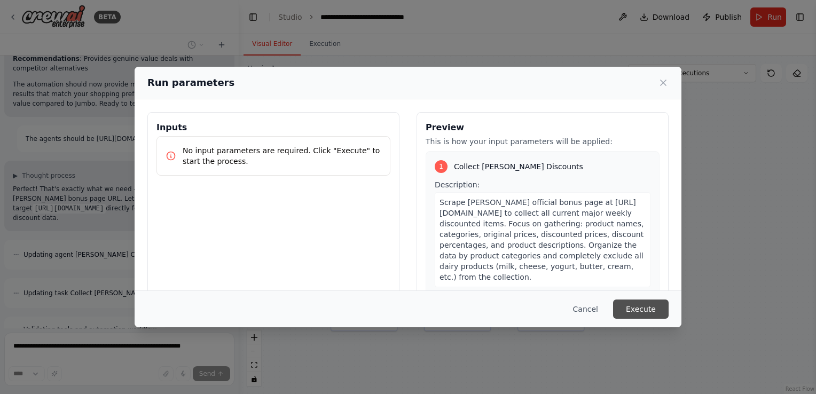
click at [647, 313] on button "Execute" at bounding box center [641, 309] width 56 height 19
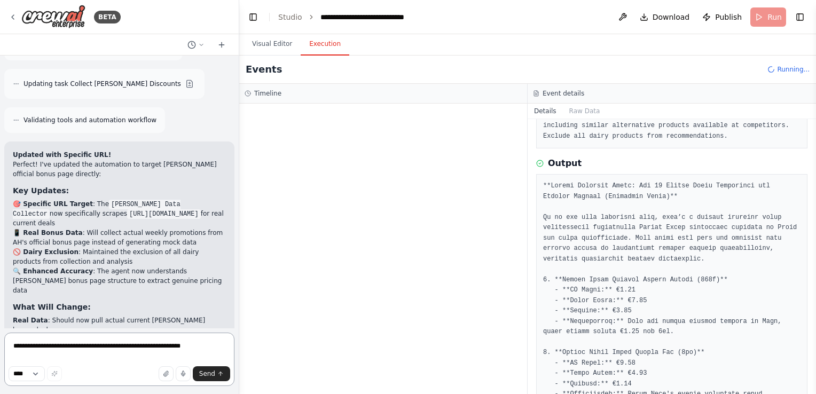
scroll to position [2541, 0]
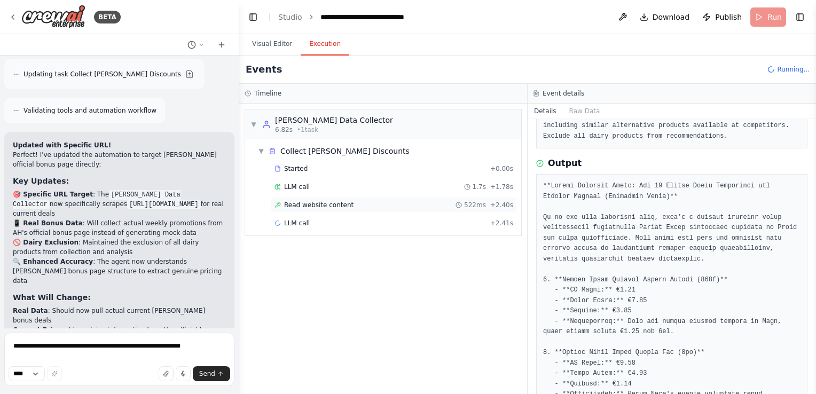
click at [301, 209] on div "Read website content 522ms + 2.40s" at bounding box center [394, 205] width 246 height 16
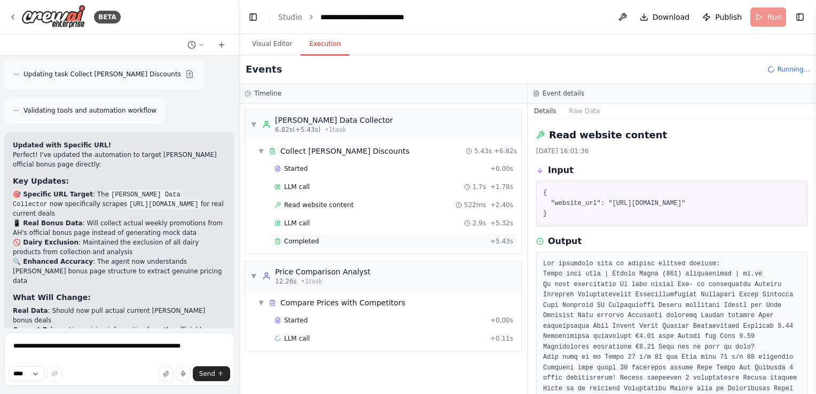
click at [299, 233] on div "Completed + 5.43s" at bounding box center [394, 241] width 246 height 16
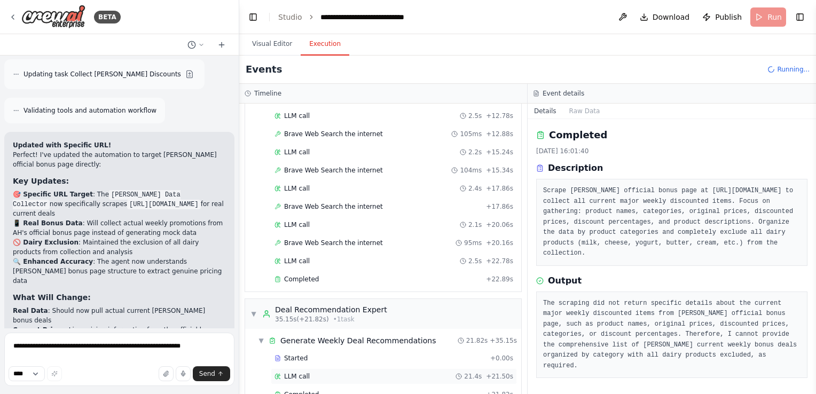
scroll to position [386, 0]
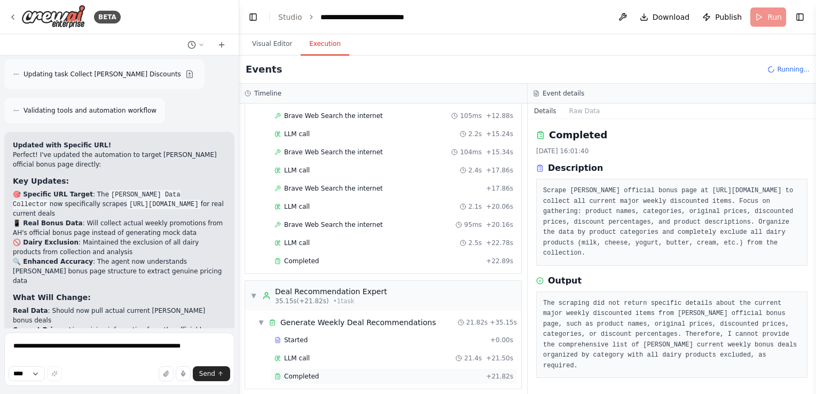
click at [357, 372] on div "Completed" at bounding box center [378, 376] width 207 height 9
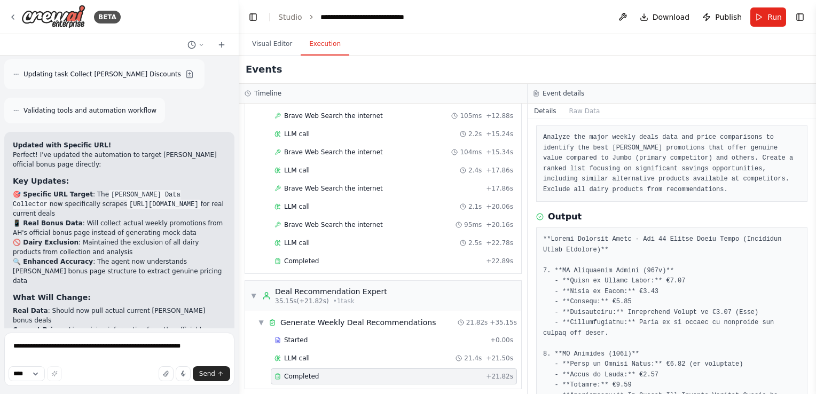
scroll to position [2627, 0]
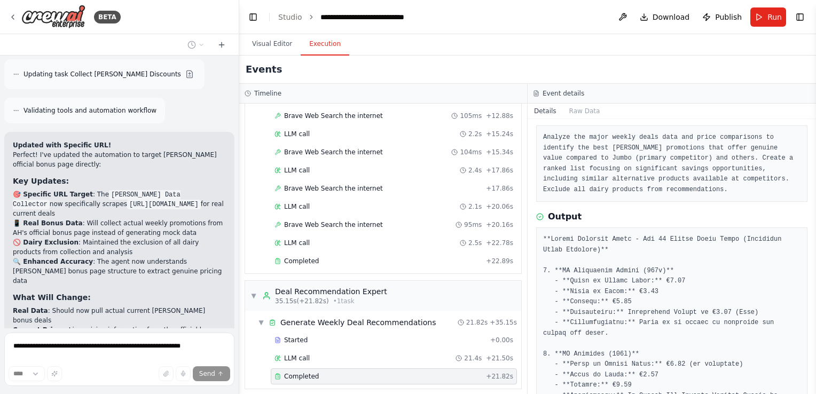
scroll to position [2577, 0]
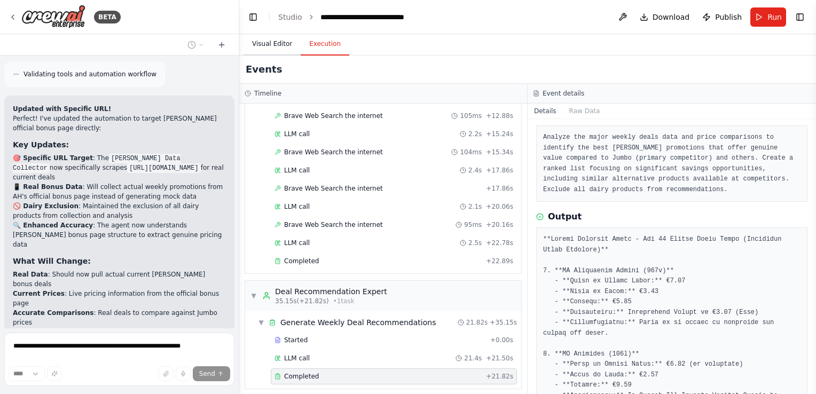
click at [281, 51] on button "Visual Editor" at bounding box center [272, 44] width 57 height 22
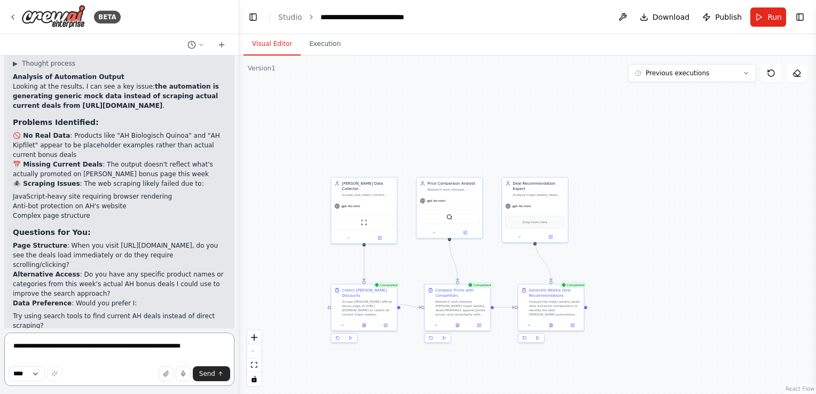
scroll to position [2937, 0]
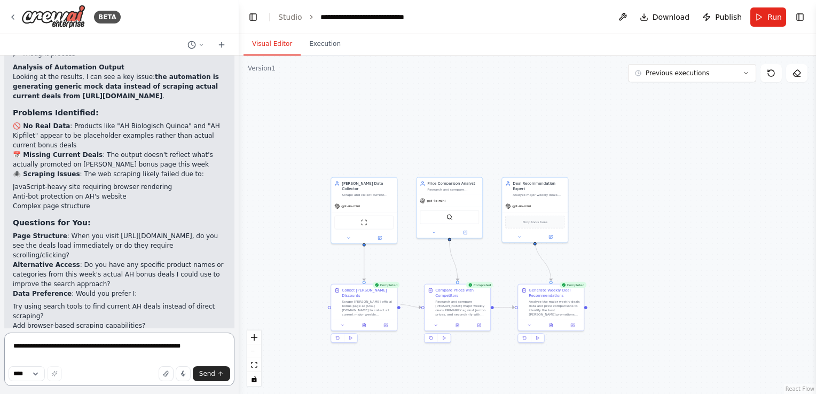
click at [96, 343] on textarea "**********" at bounding box center [119, 359] width 230 height 53
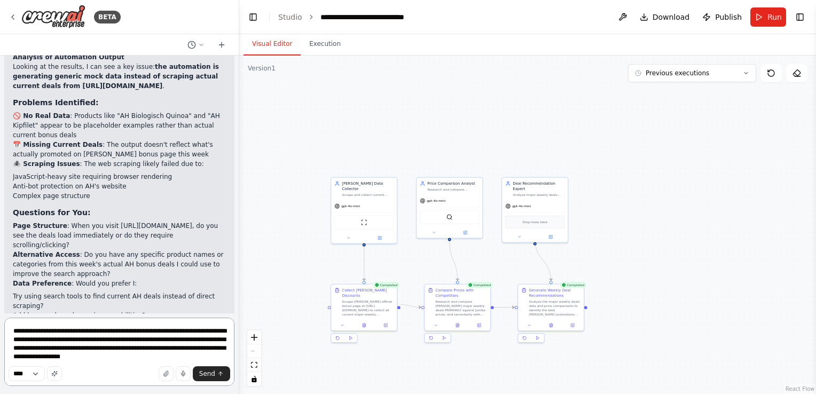
scroll to position [2952, 0]
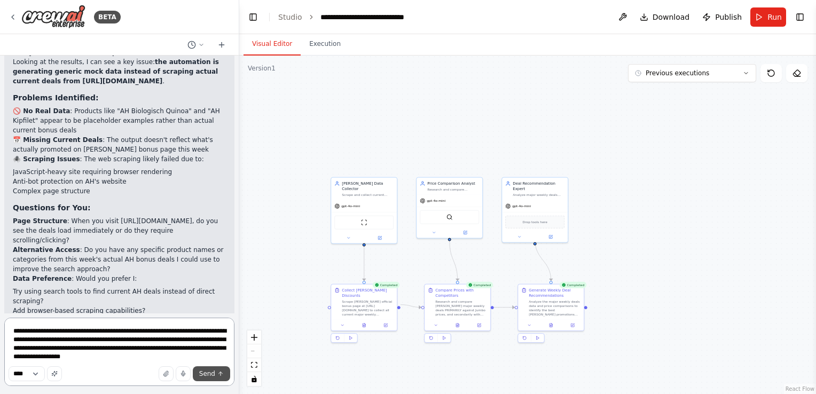
type textarea "**********"
click at [216, 374] on button "Send" at bounding box center [211, 373] width 37 height 15
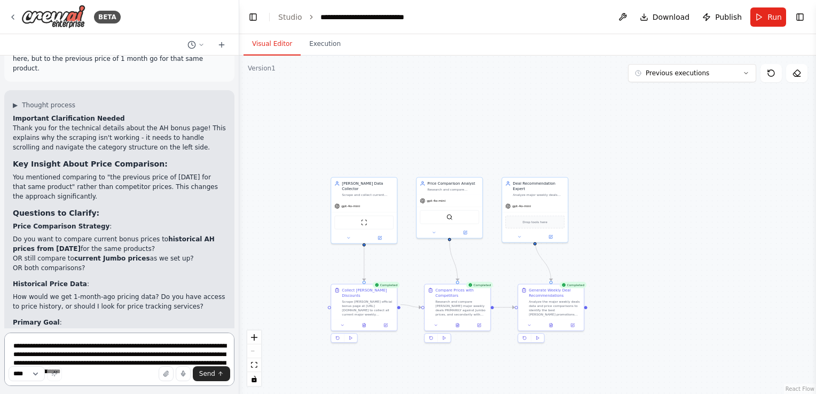
scroll to position [3385, 0]
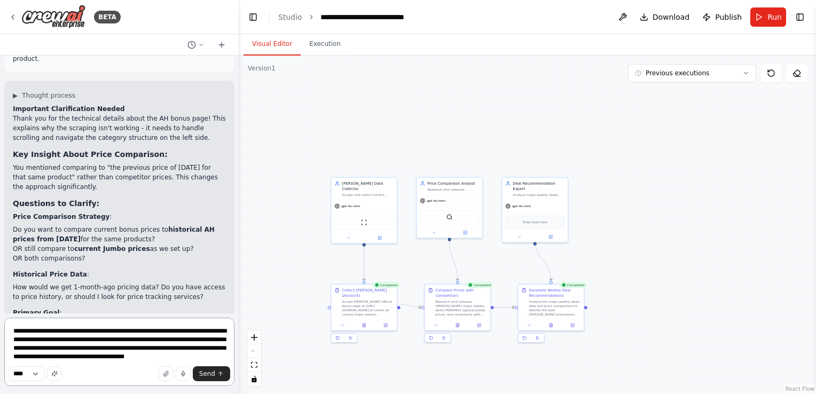
type textarea "**********"
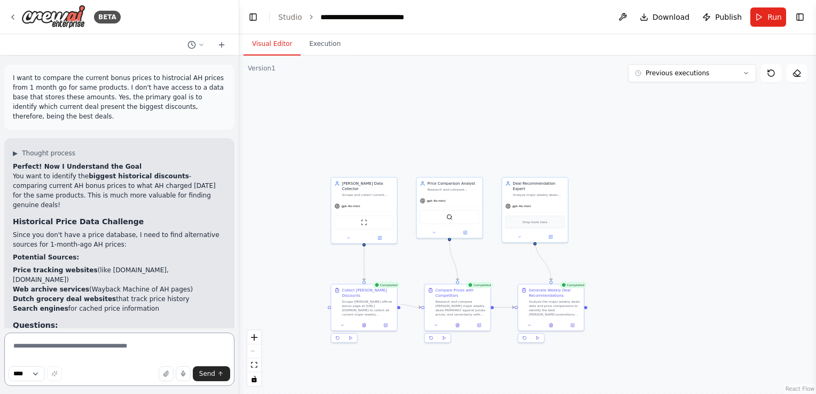
scroll to position [3803, 0]
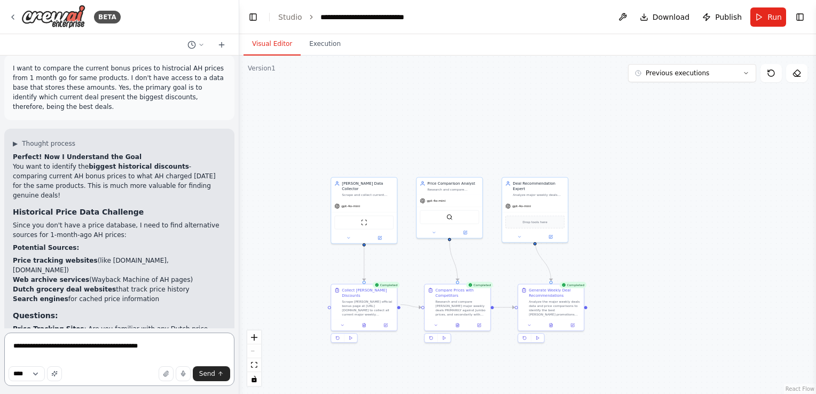
type textarea "**********"
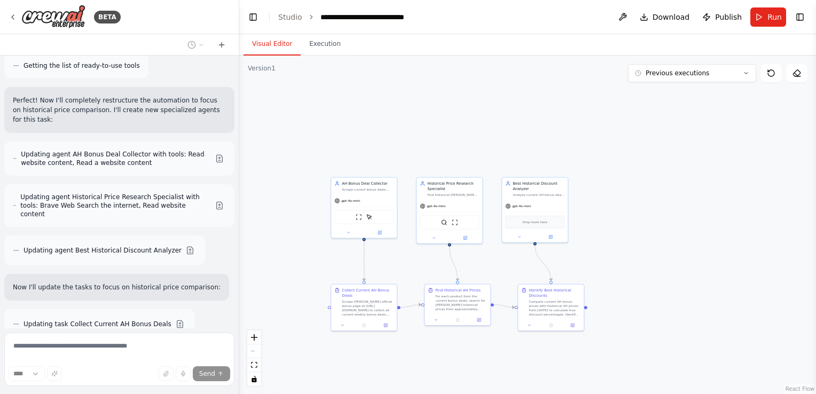
scroll to position [4490, 0]
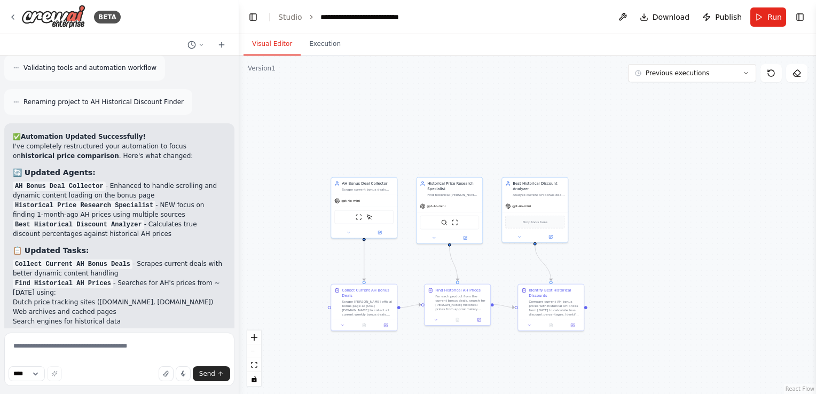
scroll to position [4880, 0]
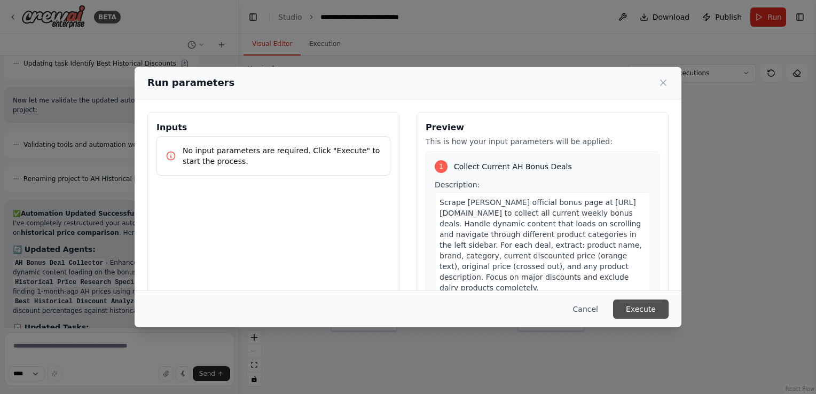
click at [653, 304] on button "Execute" at bounding box center [641, 309] width 56 height 19
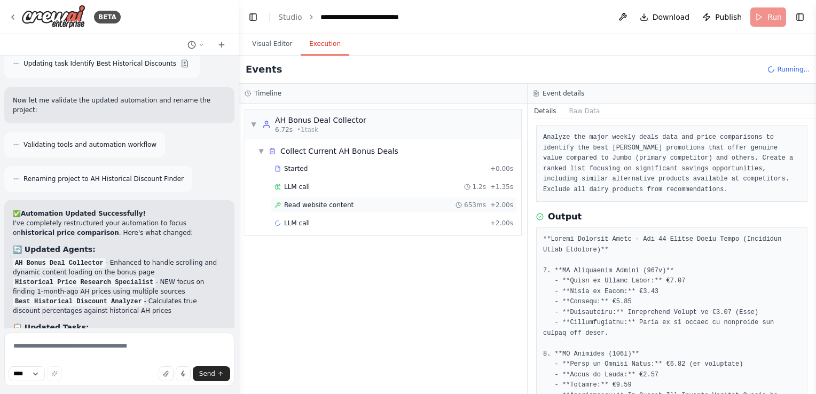
click at [387, 201] on div "Read website content 653ms + 2.00s" at bounding box center [394, 205] width 239 height 9
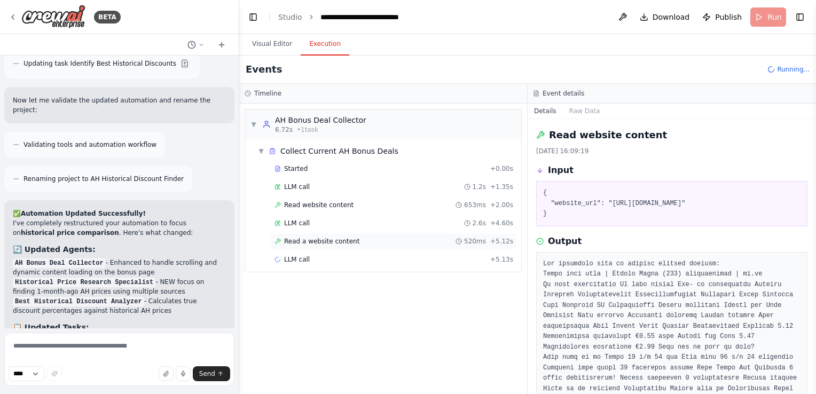
click at [312, 234] on div "Read a website content 520ms + 5.12s" at bounding box center [394, 241] width 246 height 16
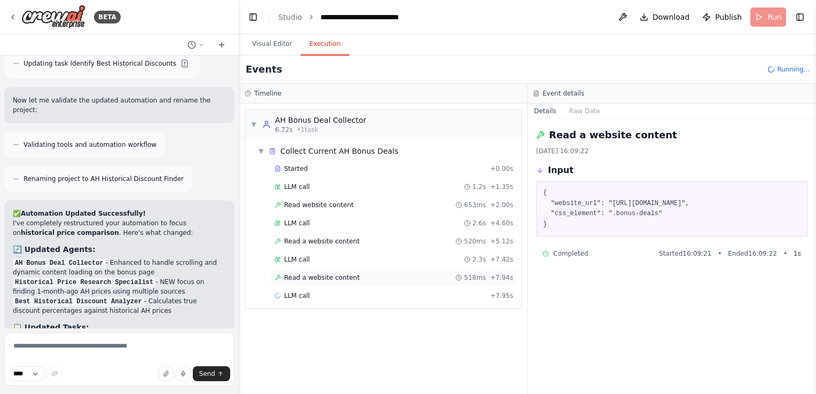
click at [365, 277] on div "Read a website content 518ms + 7.94s" at bounding box center [394, 277] width 239 height 9
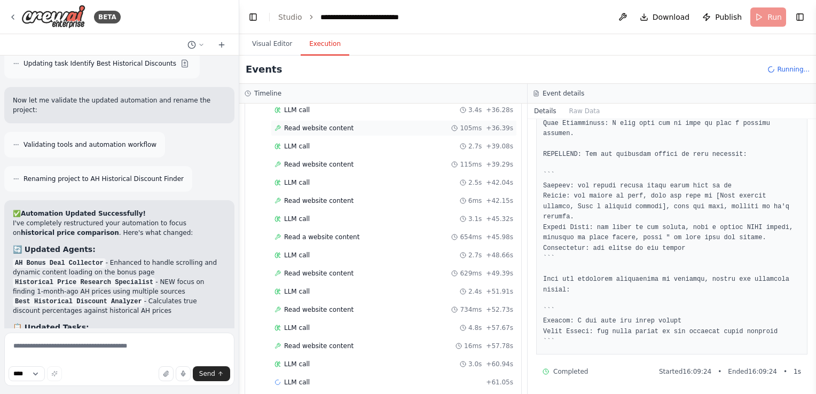
scroll to position [480, 0]
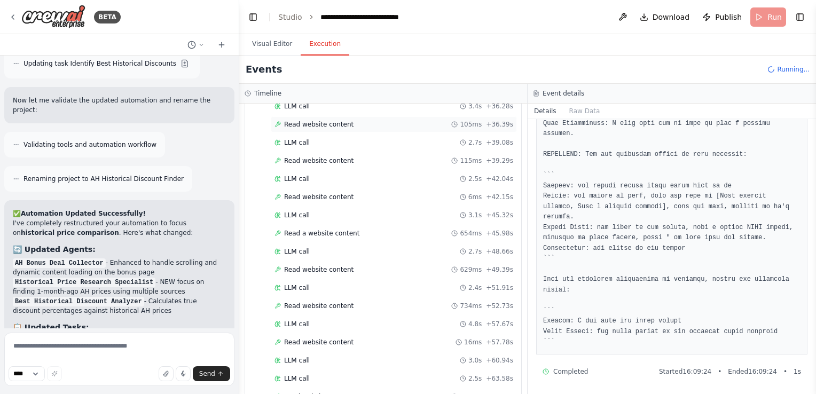
click at [384, 356] on div "LLM call 3.0s + 60.94s" at bounding box center [394, 360] width 239 height 9
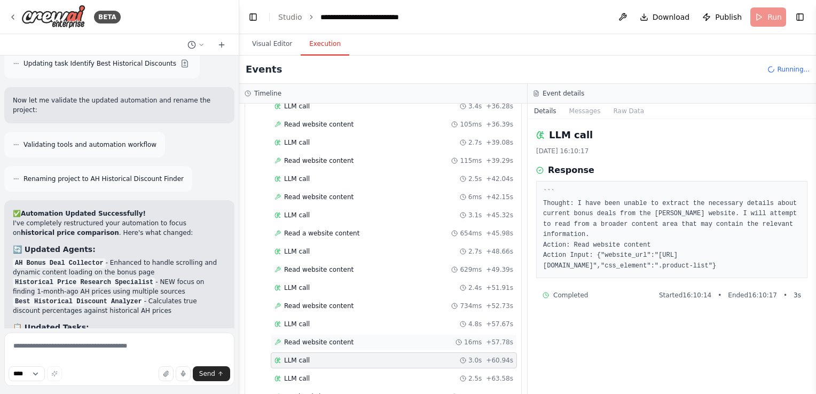
click at [377, 338] on div "Read website content 16ms + 57.78s" at bounding box center [394, 342] width 239 height 9
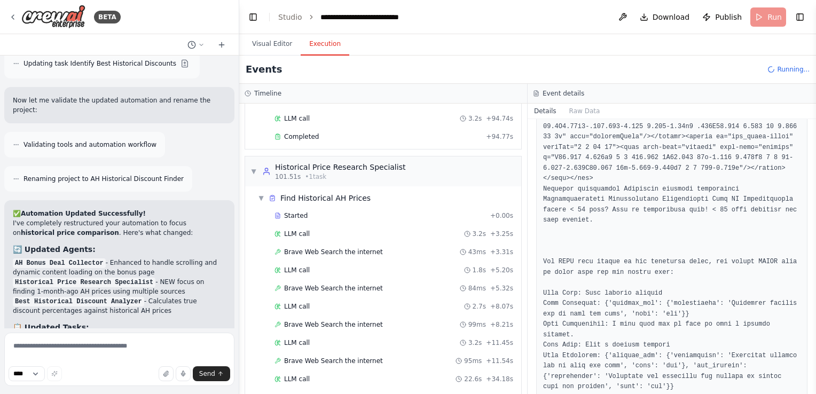
scroll to position [938, 0]
click at [374, 134] on div "Completed" at bounding box center [378, 138] width 207 height 9
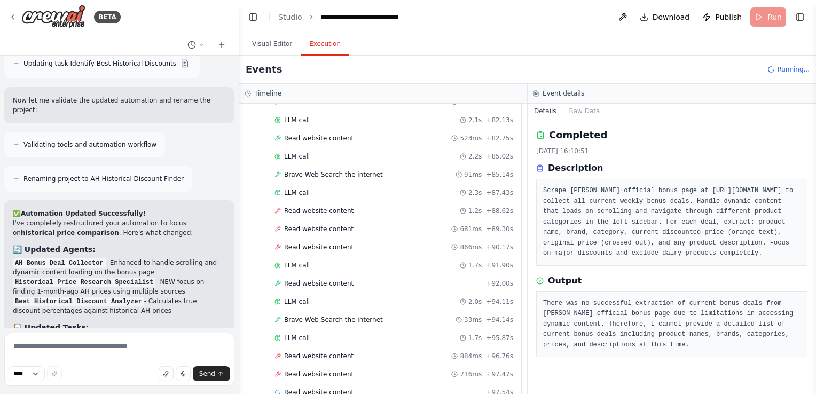
scroll to position [1671, 0]
click at [299, 348] on div "Read website content 884ms + 96.76s" at bounding box center [394, 356] width 246 height 16
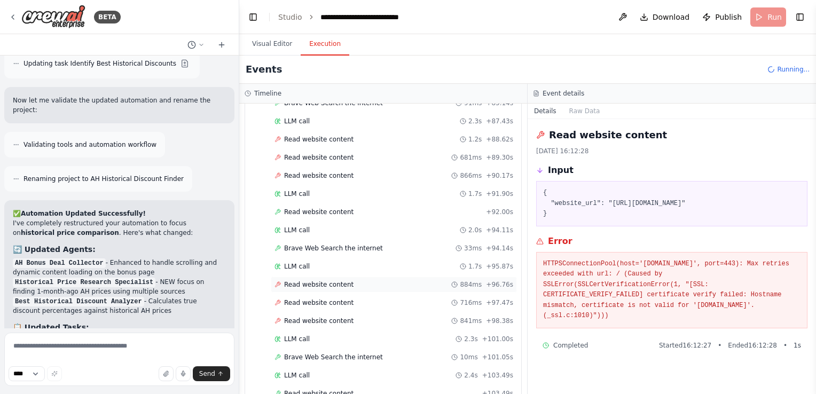
scroll to position [1761, 0]
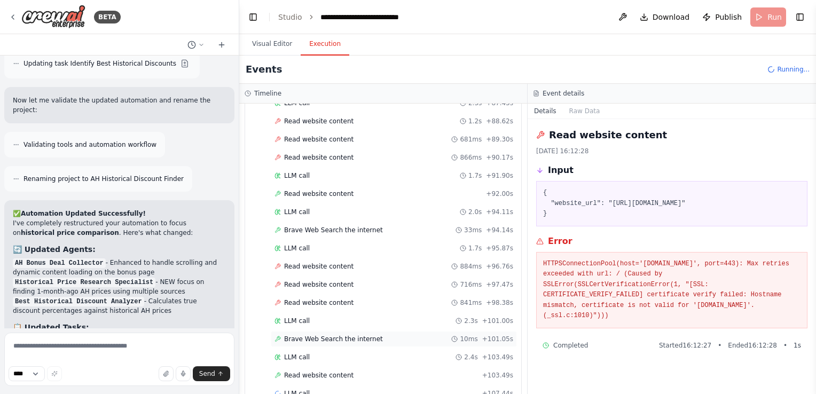
click at [301, 335] on span "Brave Web Search the internet" at bounding box center [333, 339] width 99 height 9
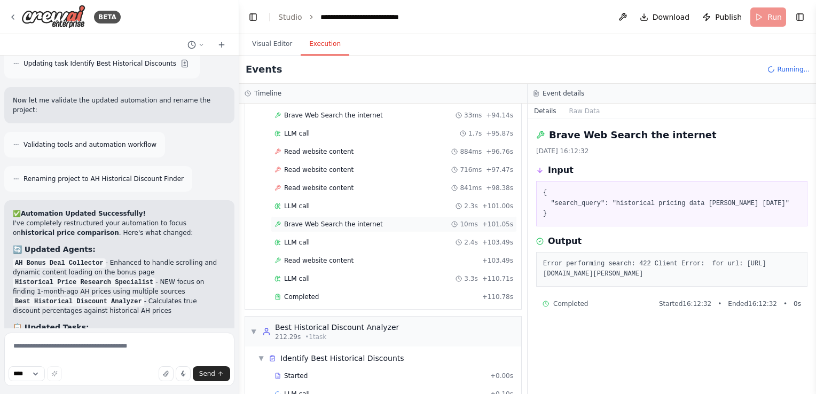
scroll to position [1875, 0]
click at [299, 293] on span "Completed" at bounding box center [301, 297] width 35 height 9
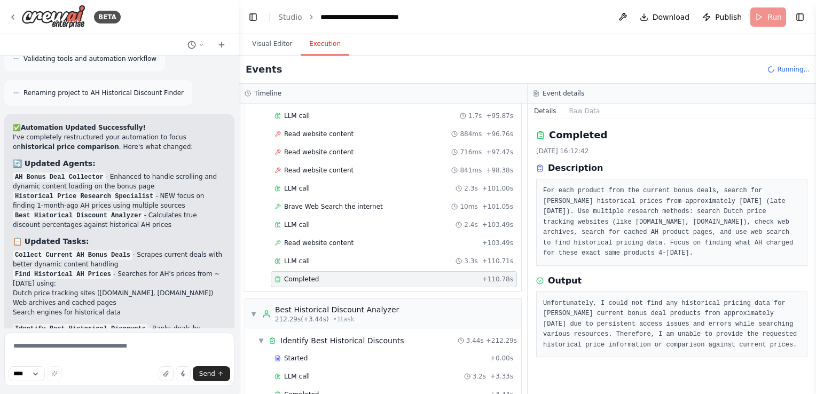
scroll to position [1893, 0]
click at [291, 391] on span "Completed" at bounding box center [301, 395] width 35 height 9
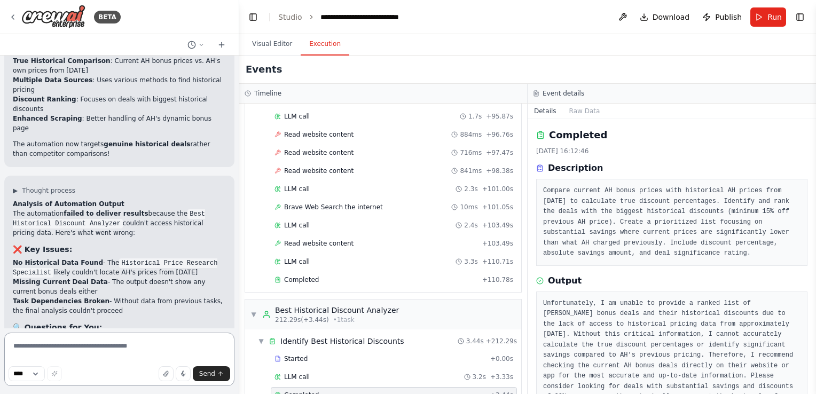
scroll to position [5196, 0]
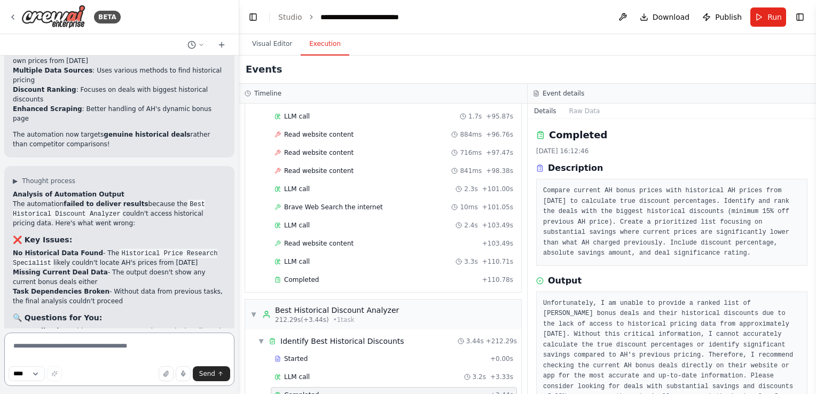
click at [50, 345] on textarea at bounding box center [119, 359] width 230 height 53
type textarea "**********"
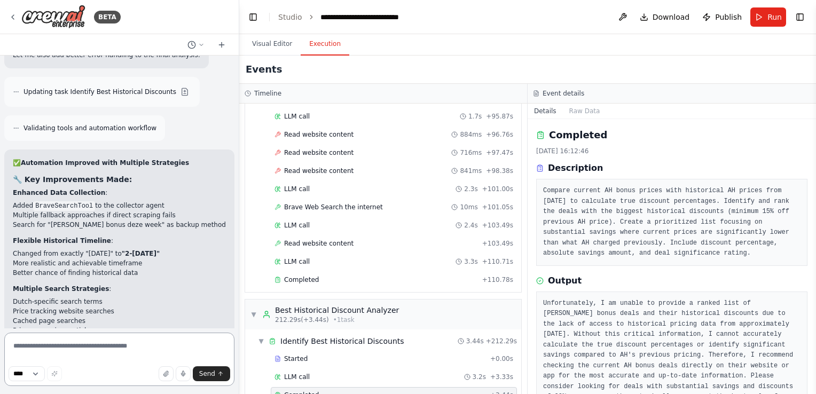
scroll to position [6187, 0]
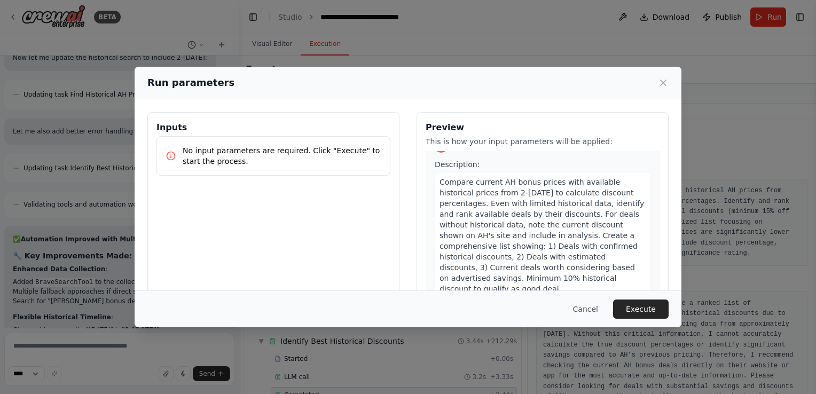
scroll to position [88, 0]
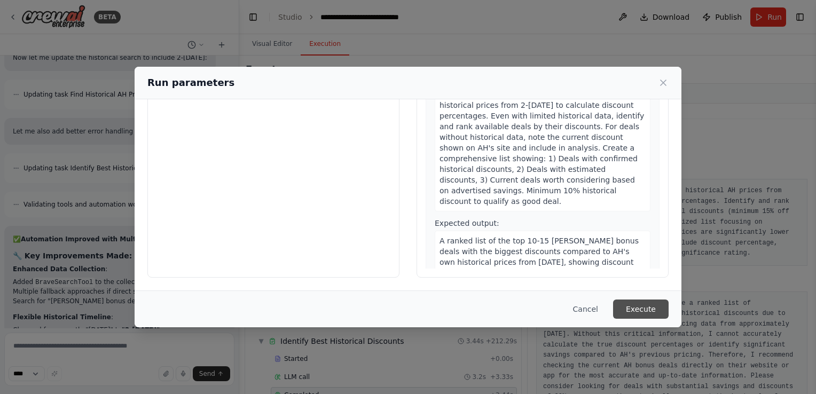
click at [639, 311] on button "Execute" at bounding box center [641, 309] width 56 height 19
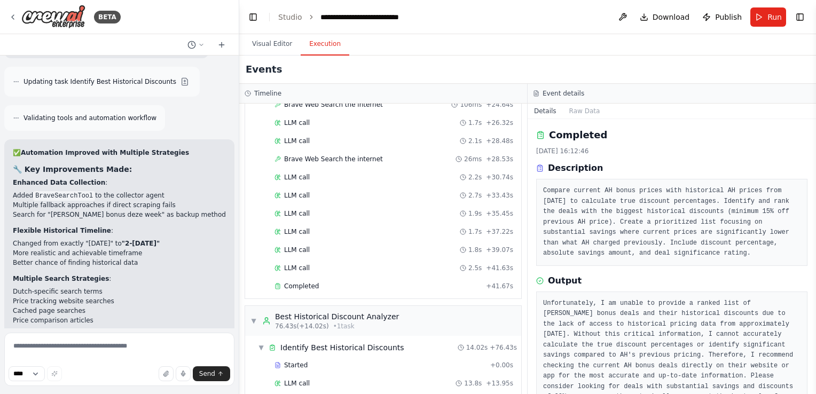
scroll to position [817, 0]
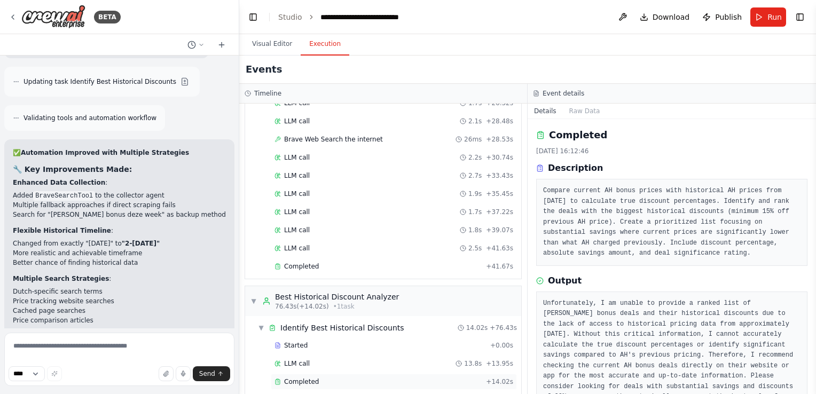
click at [301, 378] on span "Completed" at bounding box center [301, 382] width 35 height 9
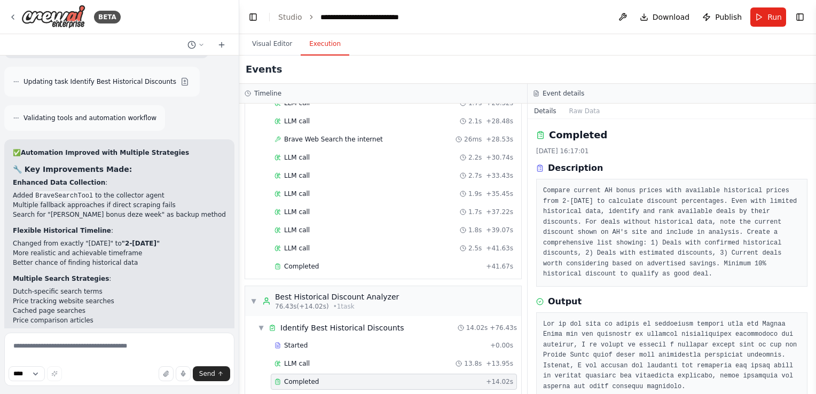
click at [301, 378] on span "Completed" at bounding box center [301, 382] width 35 height 9
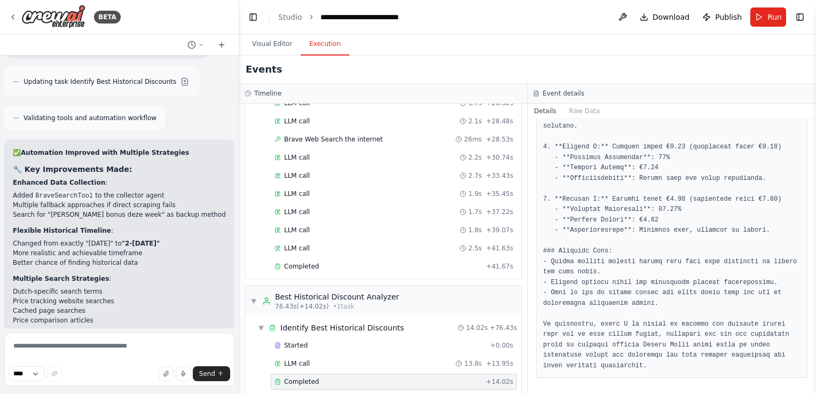
scroll to position [541, 0]
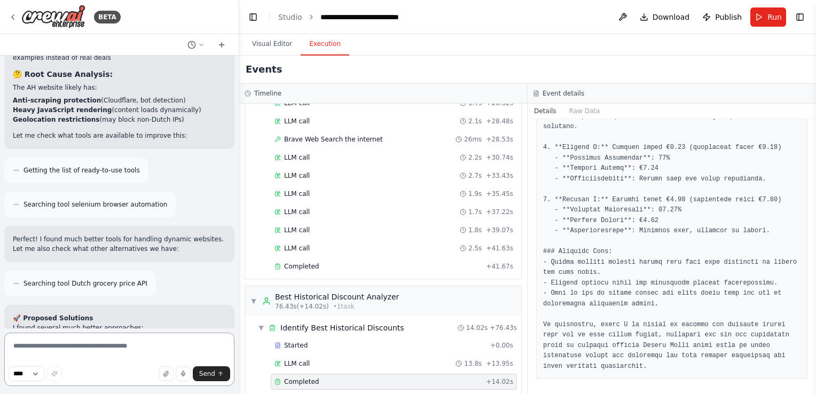
scroll to position [6817, 0]
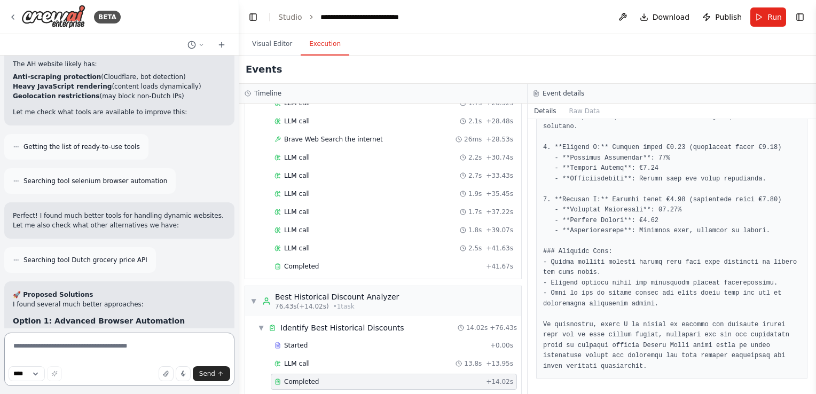
click at [74, 347] on textarea at bounding box center [119, 359] width 230 height 53
type textarea "*"
type textarea "**********"
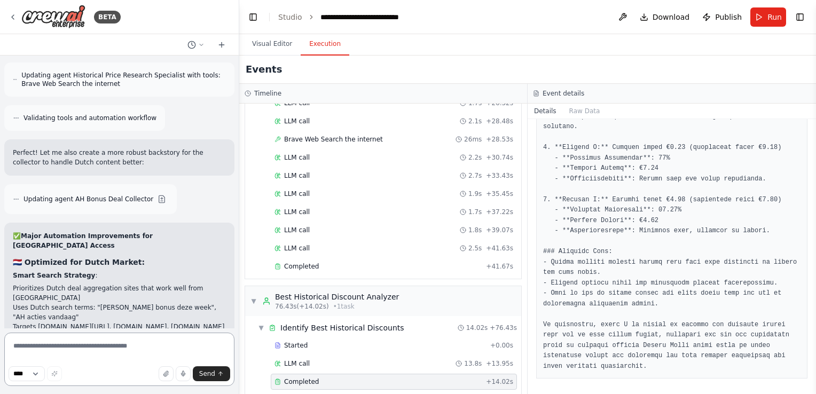
scroll to position [8082, 0]
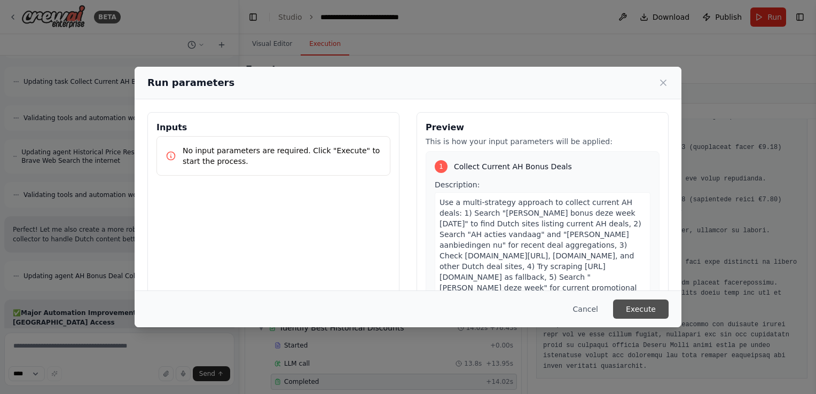
click at [639, 304] on button "Execute" at bounding box center [641, 309] width 56 height 19
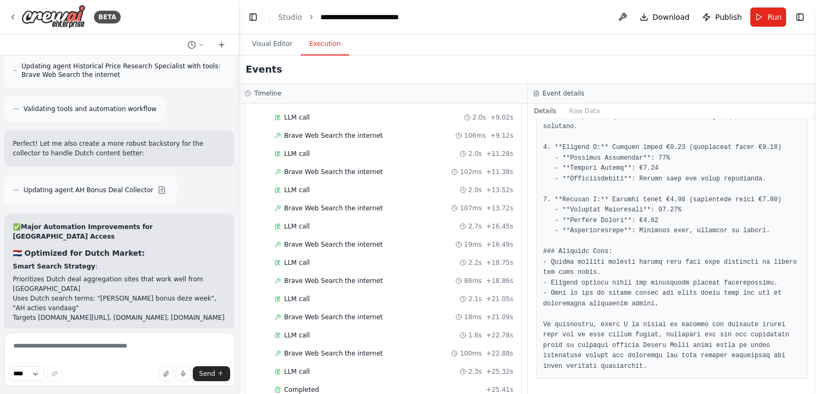
scroll to position [709, 0]
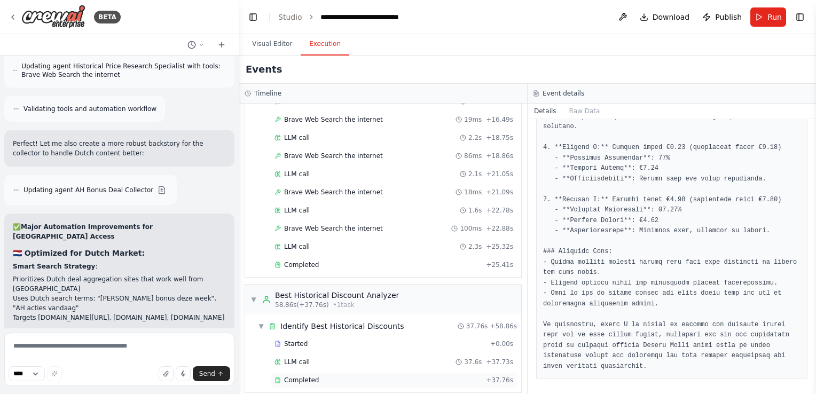
click at [314, 377] on div "Completed + 37.76s" at bounding box center [394, 380] width 246 height 16
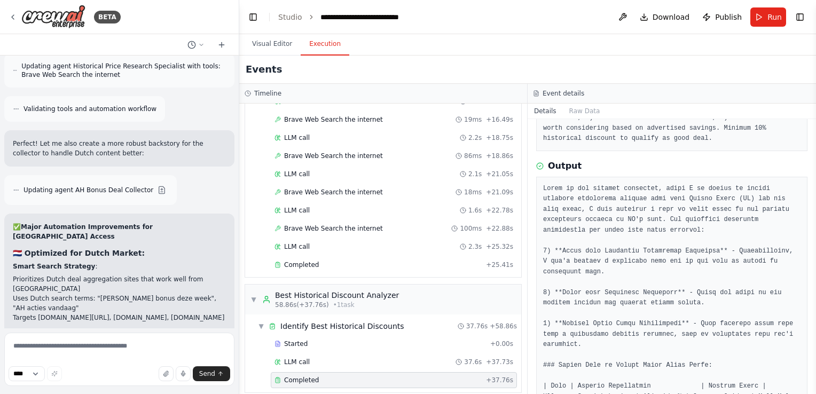
scroll to position [692, 0]
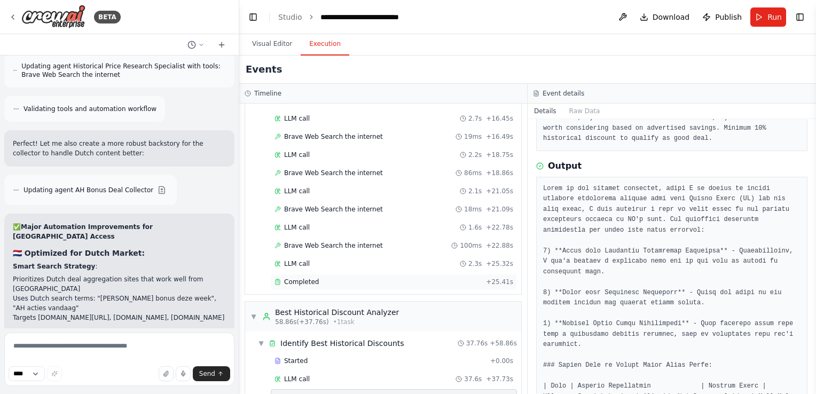
click at [333, 274] on div "Completed + 25.41s" at bounding box center [394, 282] width 246 height 16
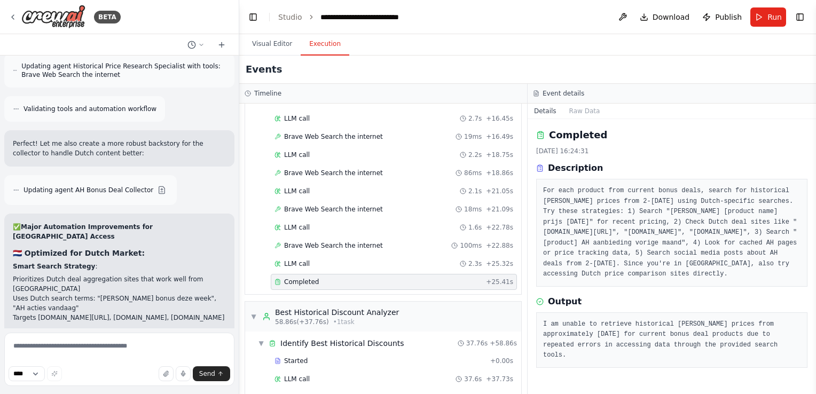
click at [333, 274] on div "Completed + 25.41s" at bounding box center [394, 282] width 246 height 16
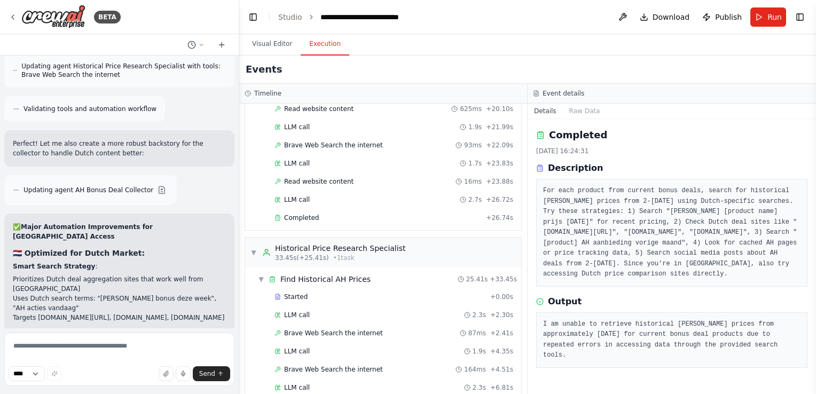
scroll to position [279, 0]
click at [315, 216] on span "Completed" at bounding box center [301, 217] width 35 height 9
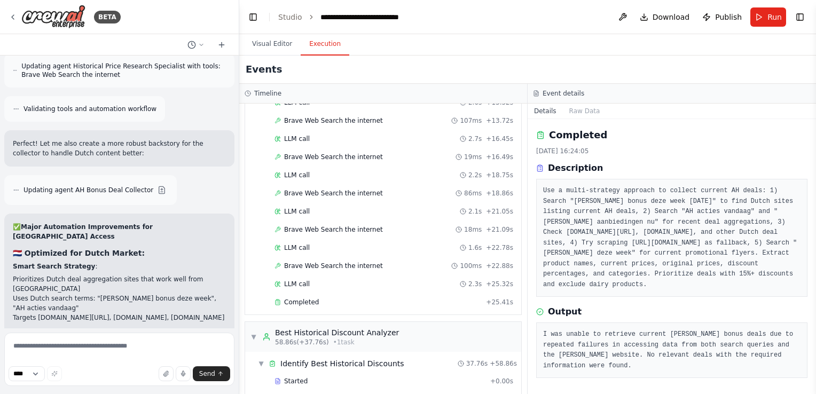
scroll to position [709, 0]
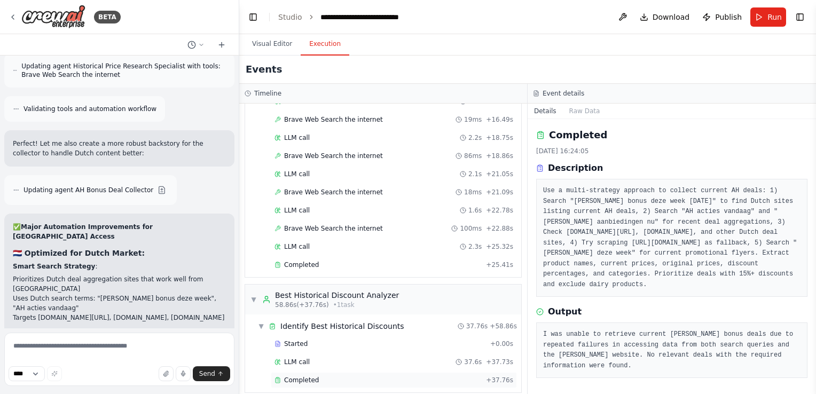
click at [294, 376] on span "Completed" at bounding box center [301, 380] width 35 height 9
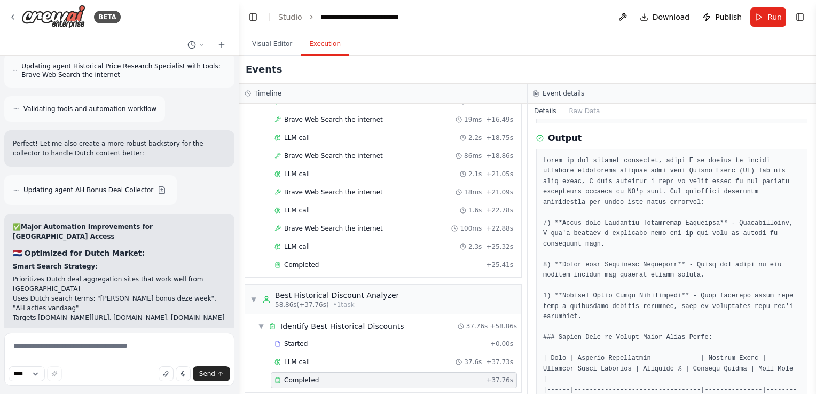
scroll to position [164, 0]
click at [10, 18] on icon at bounding box center [13, 17] width 9 height 9
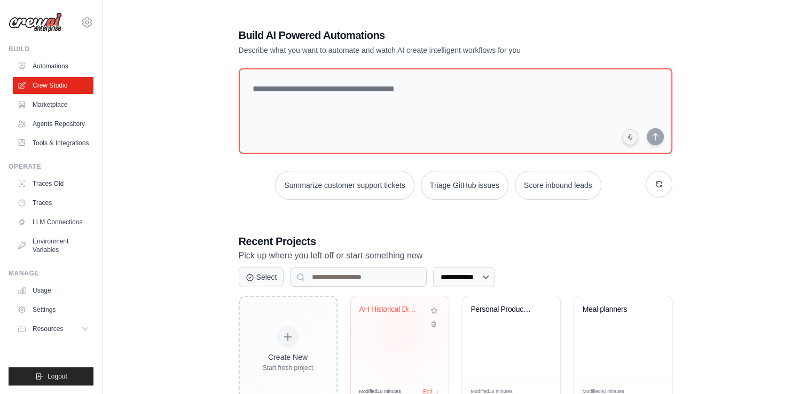
click at [398, 326] on div "AH Historical Discount Finder" at bounding box center [399, 317] width 81 height 25
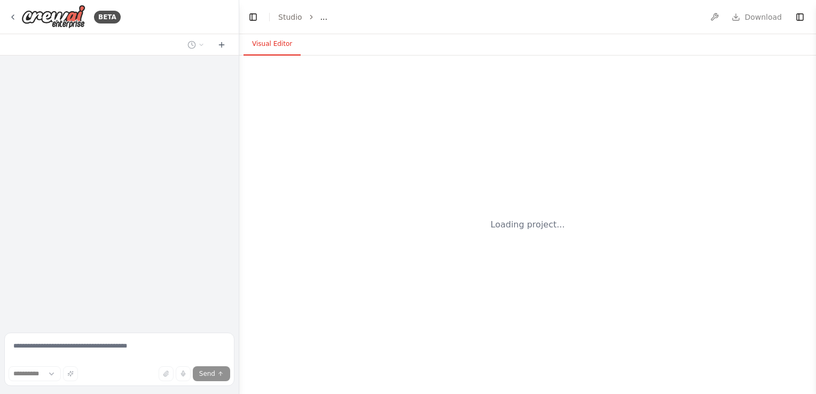
select select "****"
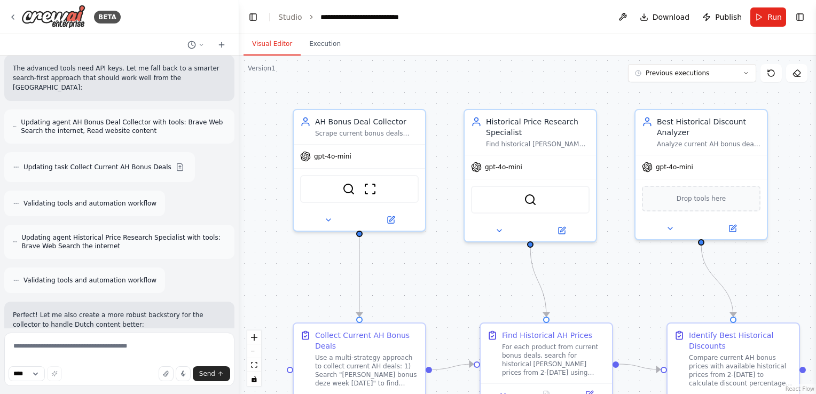
scroll to position [7996, 0]
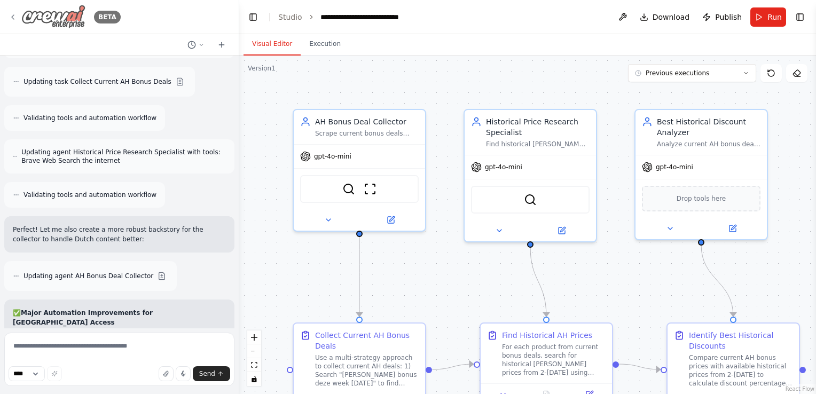
click at [14, 19] on icon at bounding box center [13, 17] width 2 height 4
